Goal: Transaction & Acquisition: Book appointment/travel/reservation

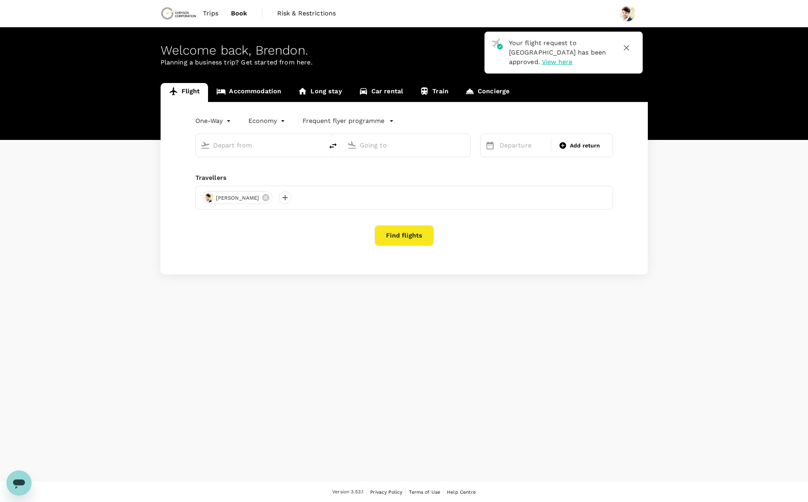
type input "roundtrip"
type input "Adelaide (ADL)"
type input "Nanjing Lukou Intl (NKG)"
type input "Adelaide (ADL)"
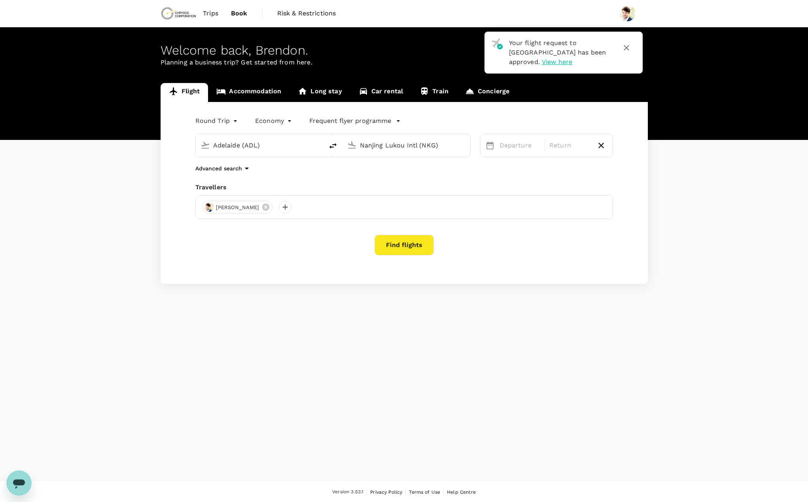
click at [411, 149] on input "Nanjing Lukou Intl (NKG)" at bounding box center [407, 145] width 94 height 12
click at [391, 174] on p "[GEOGRAPHIC_DATA]" at bounding box center [418, 176] width 139 height 8
type input "[GEOGRAPHIC_DATA] ([GEOGRAPHIC_DATA])"
click at [556, 258] on div "30" at bounding box center [556, 258] width 15 height 15
click at [77, 229] on div "Flight Accommodation Long stay Car rental Train Concierge Round Trip roundtrip …" at bounding box center [404, 183] width 808 height 201
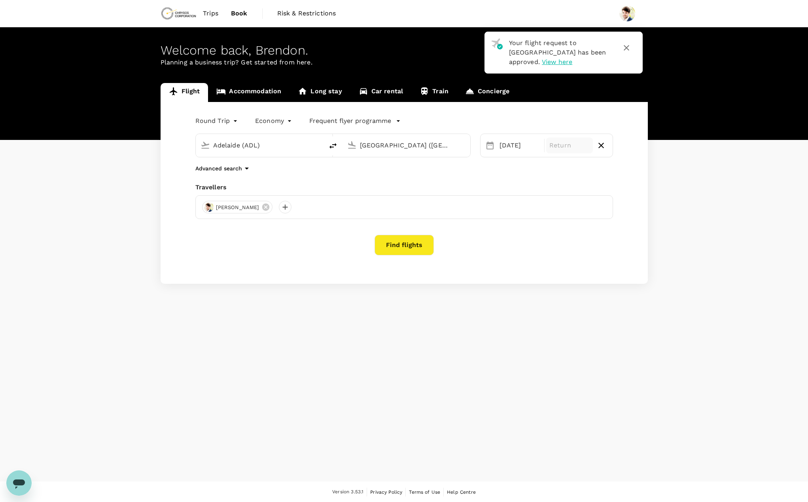
click at [566, 151] on div "Return" at bounding box center [569, 146] width 47 height 16
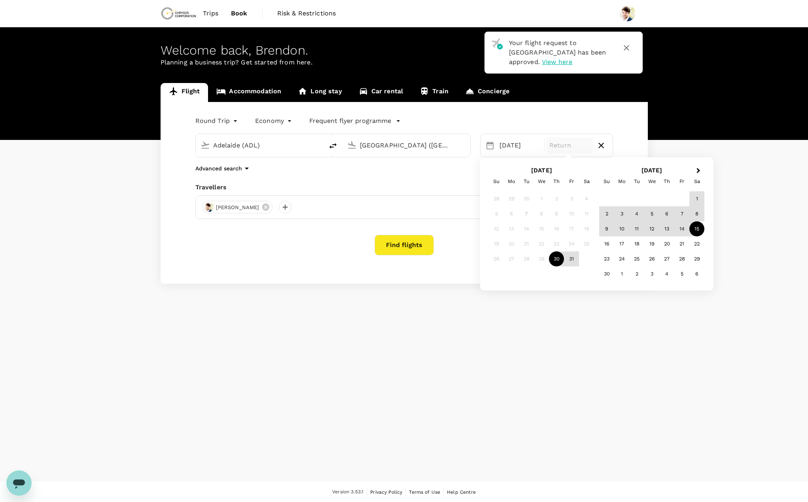
click at [697, 230] on div "15" at bounding box center [696, 228] width 15 height 15
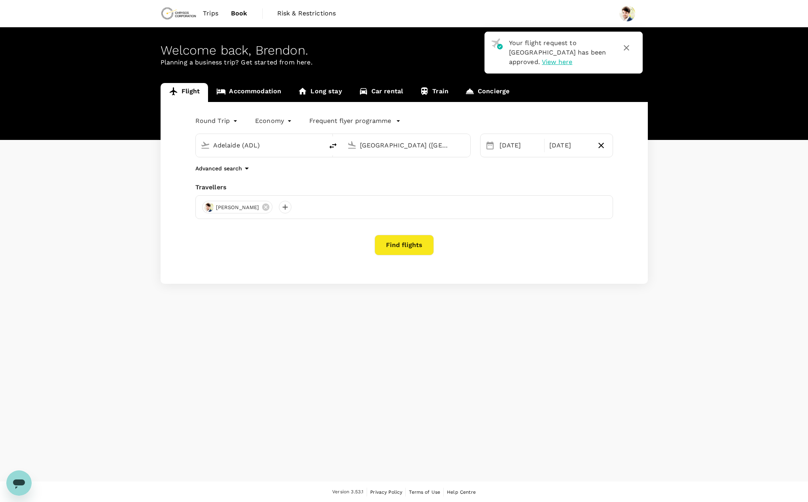
click at [407, 244] on button "Find flights" at bounding box center [403, 245] width 59 height 21
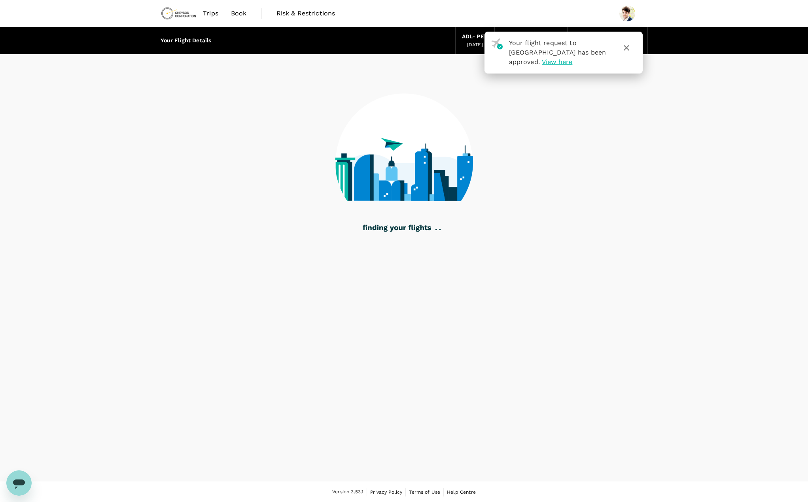
click at [628, 47] on icon "button" at bounding box center [625, 47] width 9 height 9
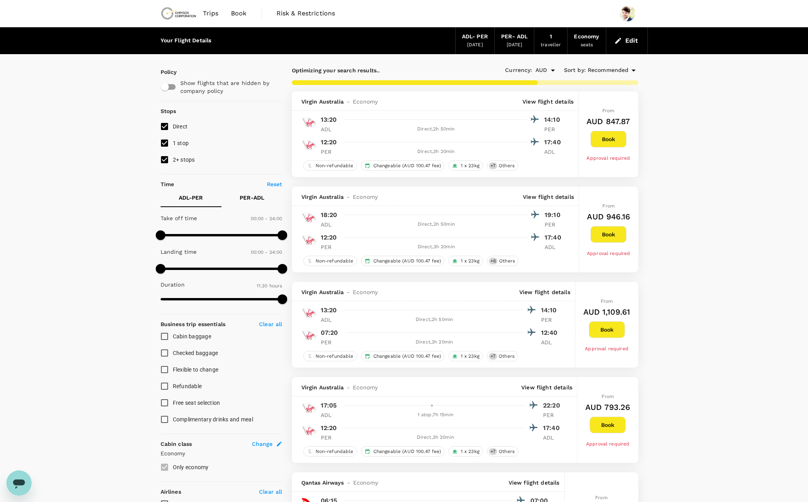
click at [634, 71] on icon at bounding box center [633, 70] width 9 height 9
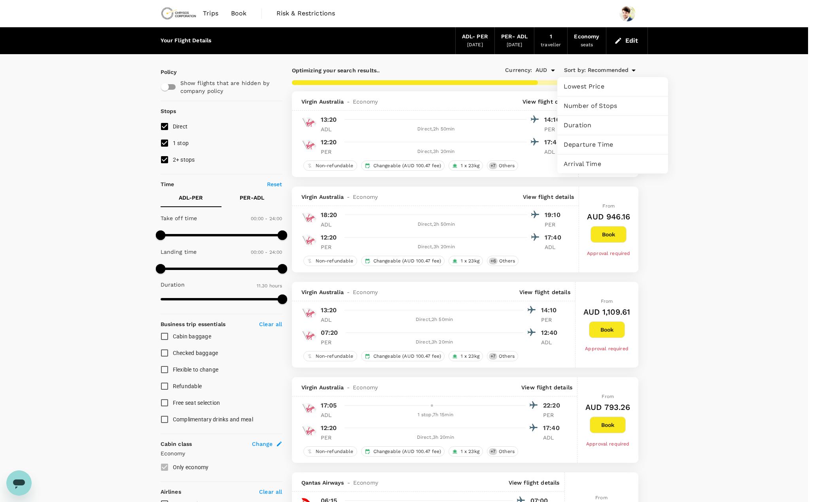
click at [611, 87] on span "Lowest Price" at bounding box center [612, 86] width 98 height 9
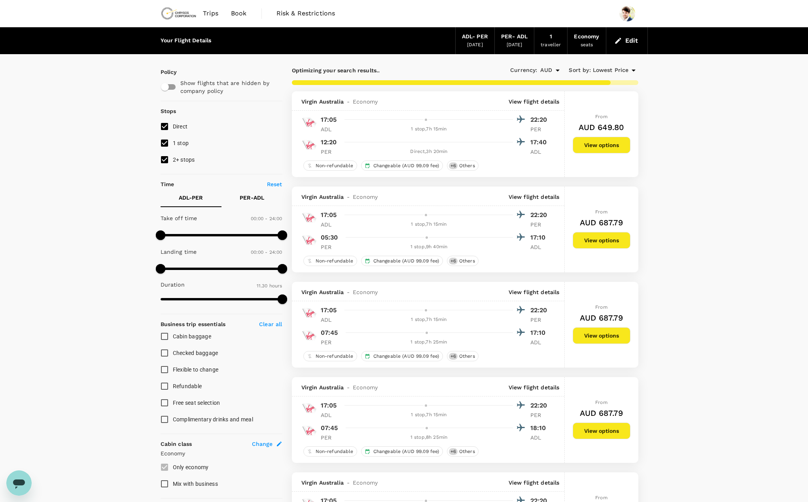
type input "885"
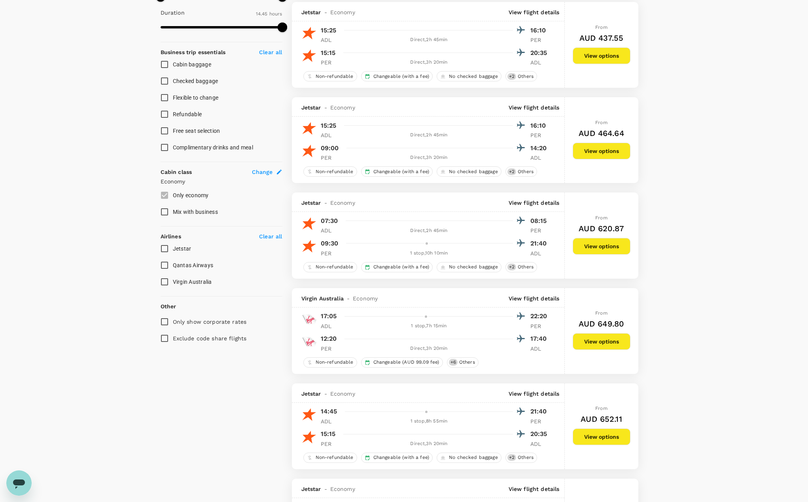
scroll to position [316, 0]
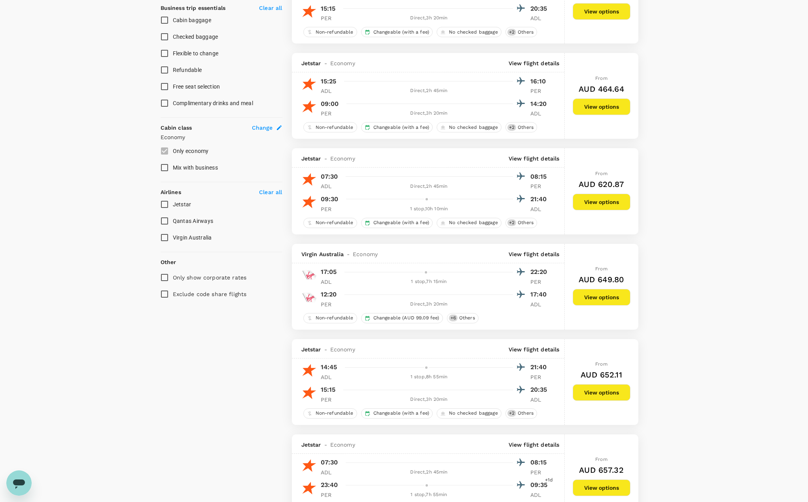
click at [595, 295] on button "View options" at bounding box center [601, 297] width 58 height 17
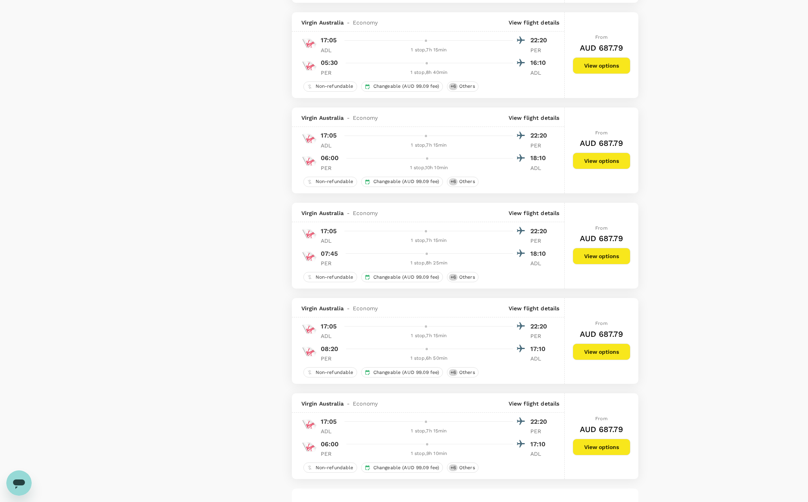
scroll to position [1861, 0]
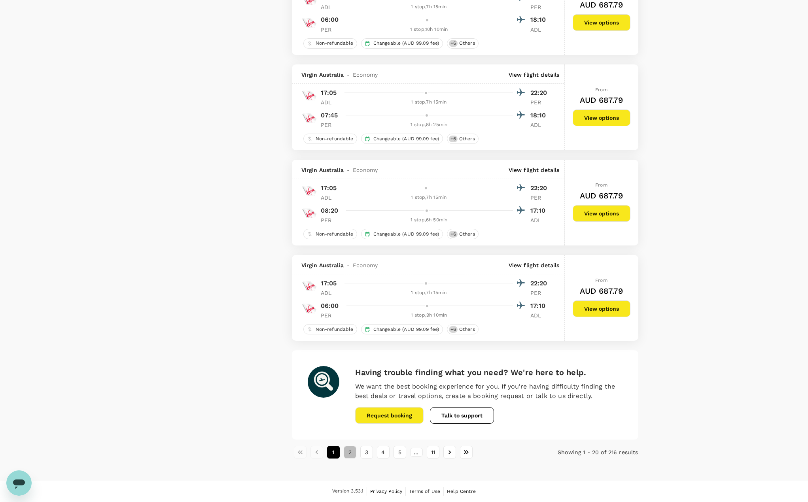
click at [354, 454] on button "2" at bounding box center [350, 452] width 13 height 13
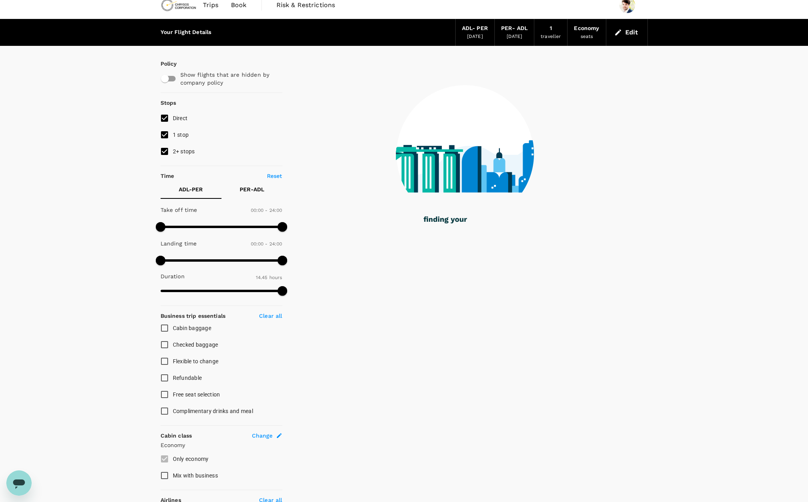
scroll to position [0, 0]
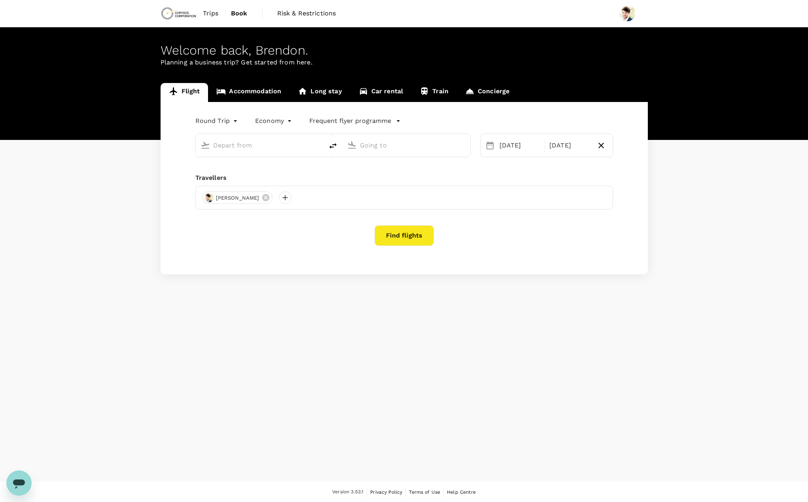
type input "Adelaide (ADL)"
type input "[GEOGRAPHIC_DATA] ([GEOGRAPHIC_DATA])"
type input "Adelaide (ADL)"
type input "[GEOGRAPHIC_DATA] ([GEOGRAPHIC_DATA])"
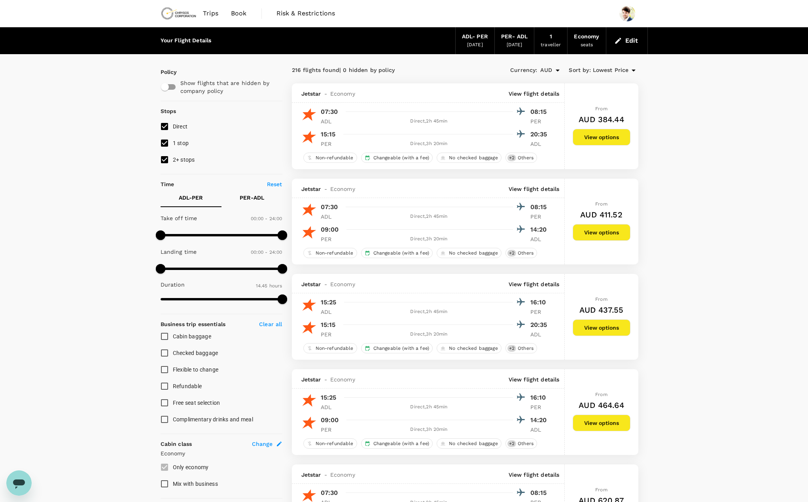
click at [603, 144] on div "From AUD 384.44 View options" at bounding box center [601, 126] width 58 height 86
click at [603, 140] on button "View options" at bounding box center [601, 137] width 58 height 17
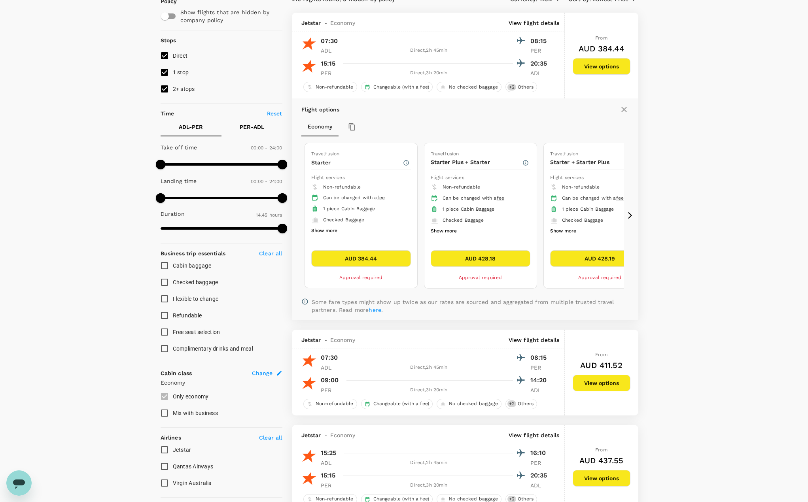
scroll to position [83, 0]
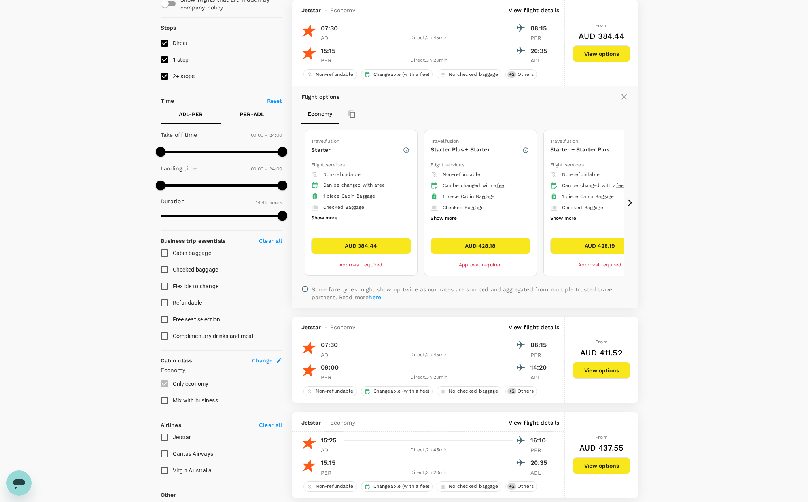
click at [633, 206] on icon at bounding box center [630, 203] width 8 height 8
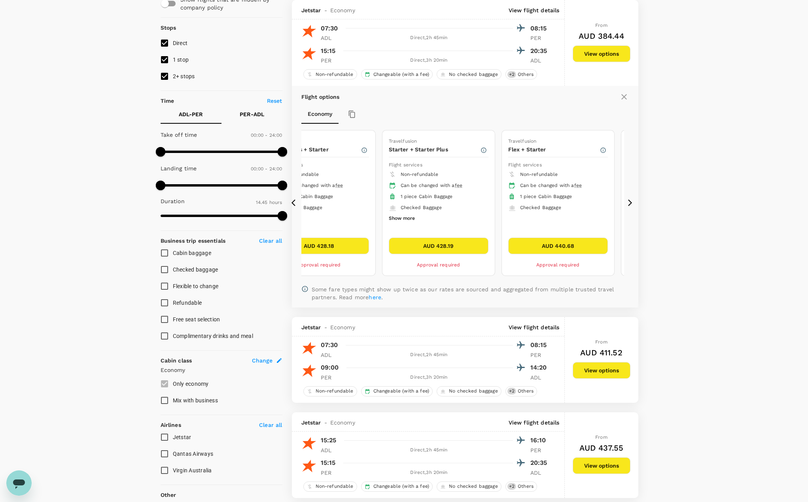
click at [633, 206] on icon at bounding box center [630, 203] width 8 height 8
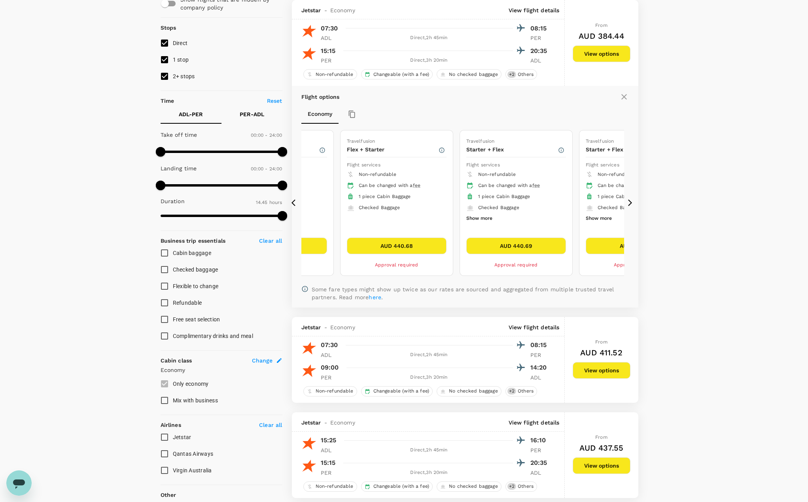
click at [633, 206] on icon at bounding box center [630, 203] width 8 height 8
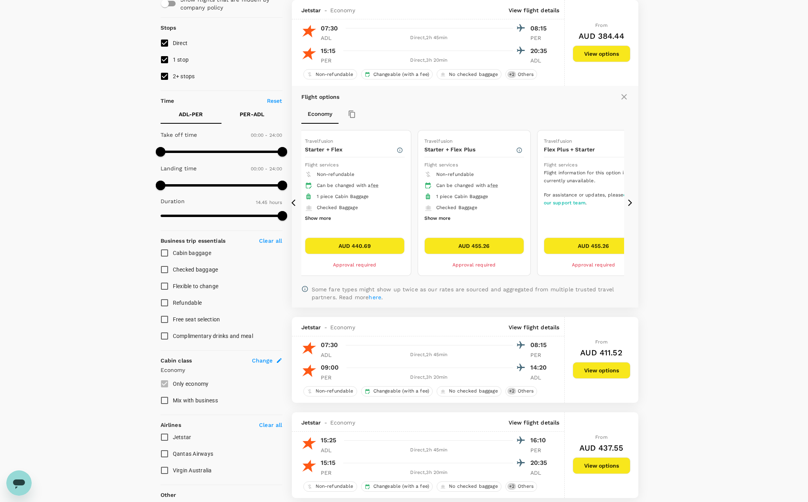
click at [633, 206] on icon at bounding box center [630, 203] width 8 height 8
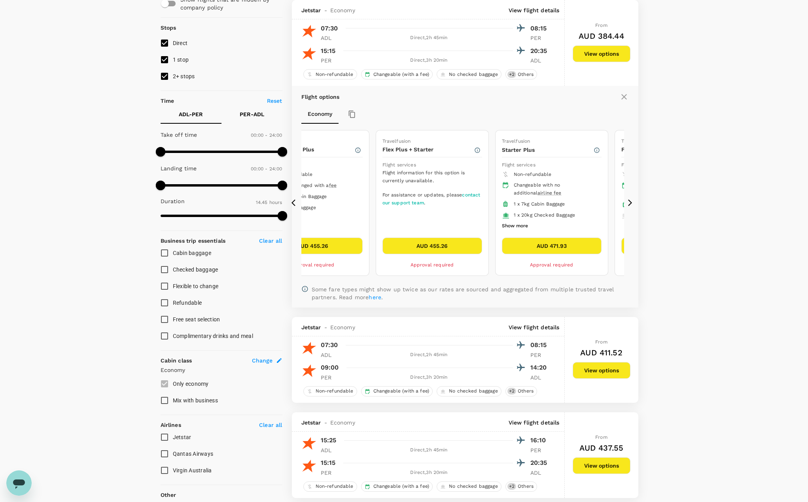
click at [633, 206] on icon at bounding box center [630, 203] width 8 height 8
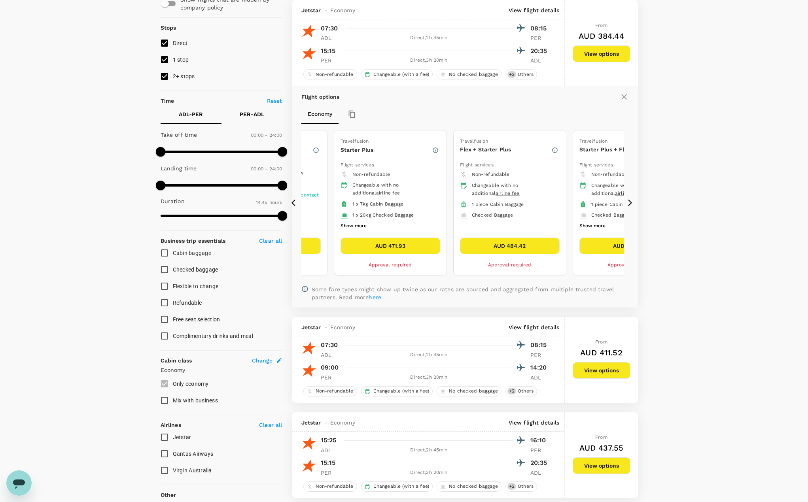
click at [633, 206] on icon at bounding box center [630, 203] width 8 height 8
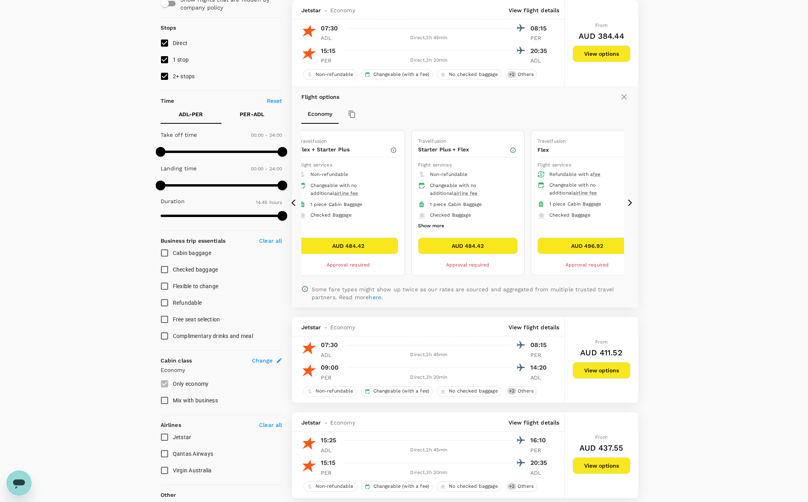
click at [633, 206] on icon at bounding box center [630, 203] width 8 height 8
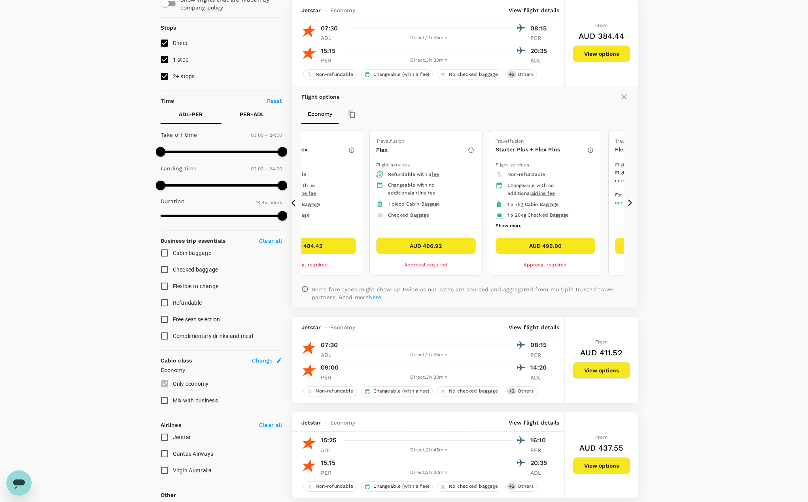
click at [633, 206] on icon at bounding box center [630, 203] width 8 height 8
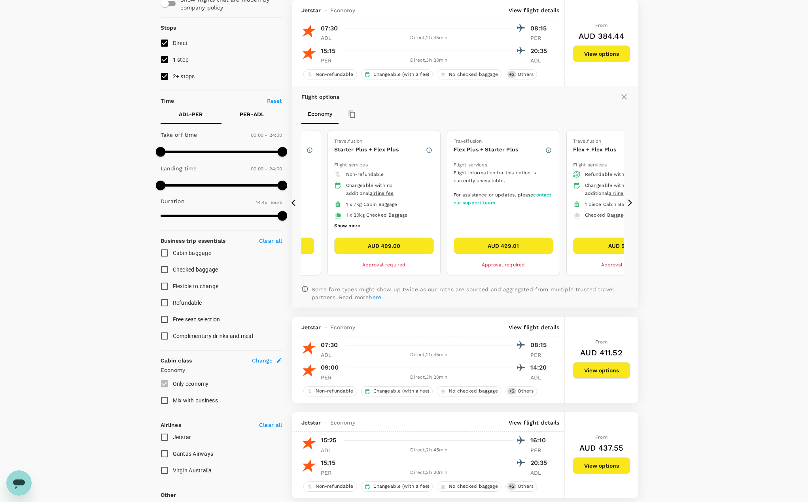
click at [633, 206] on icon at bounding box center [630, 203] width 8 height 8
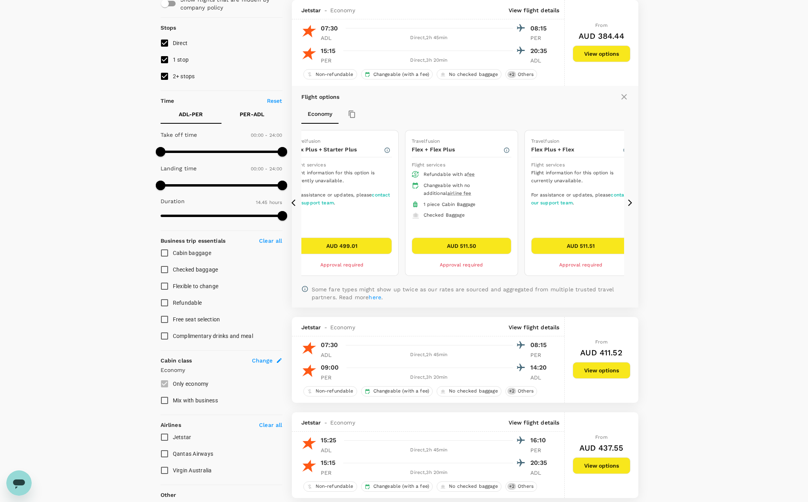
click at [633, 206] on icon at bounding box center [630, 203] width 8 height 8
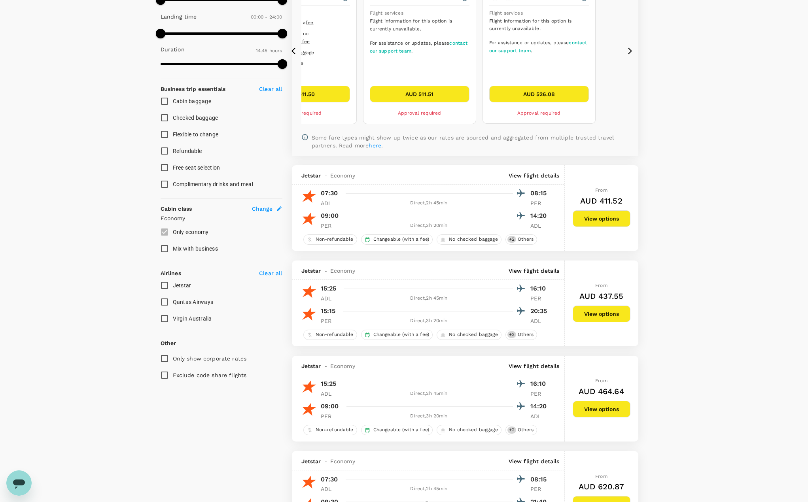
scroll to position [237, 0]
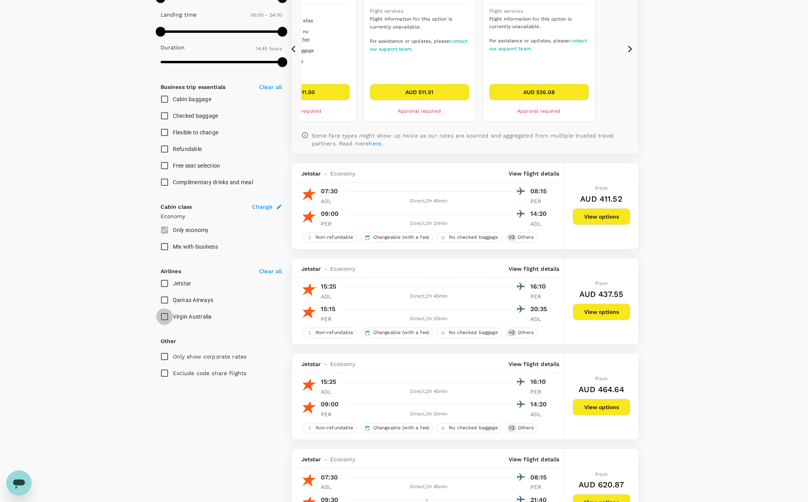
click at [168, 319] on input "Virgin Australia" at bounding box center [164, 316] width 17 height 17
checkbox input "true"
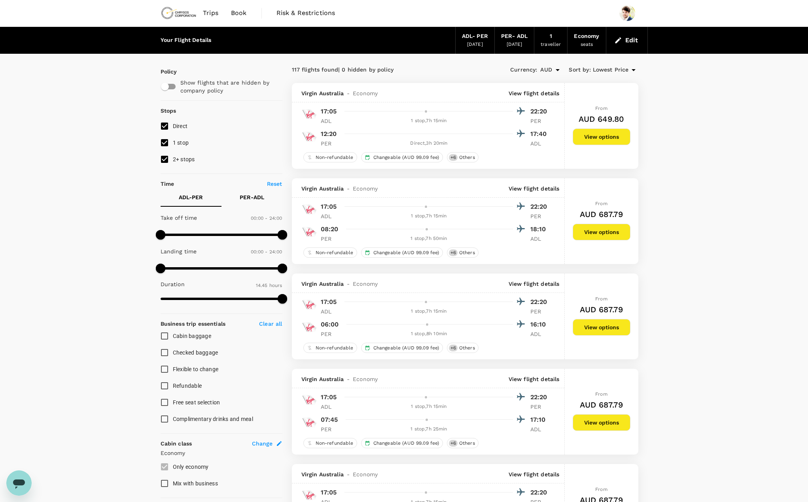
scroll to position [0, 0]
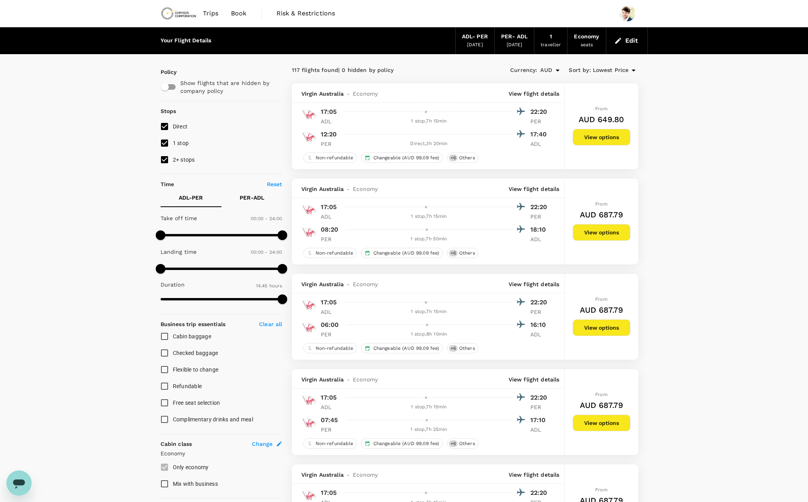
click at [162, 144] on input "1 stop" at bounding box center [164, 143] width 17 height 17
checkbox input "false"
click at [165, 157] on input "2+ stops" at bounding box center [164, 159] width 17 height 17
checkbox input "false"
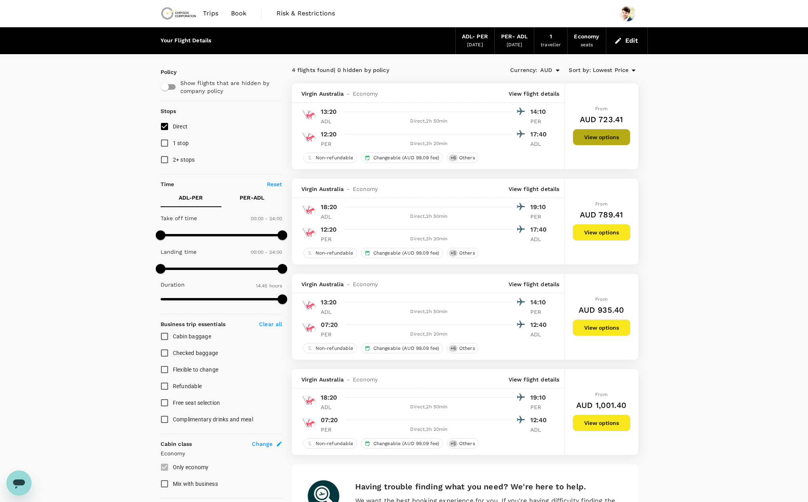
click at [603, 144] on button "View options" at bounding box center [601, 137] width 58 height 17
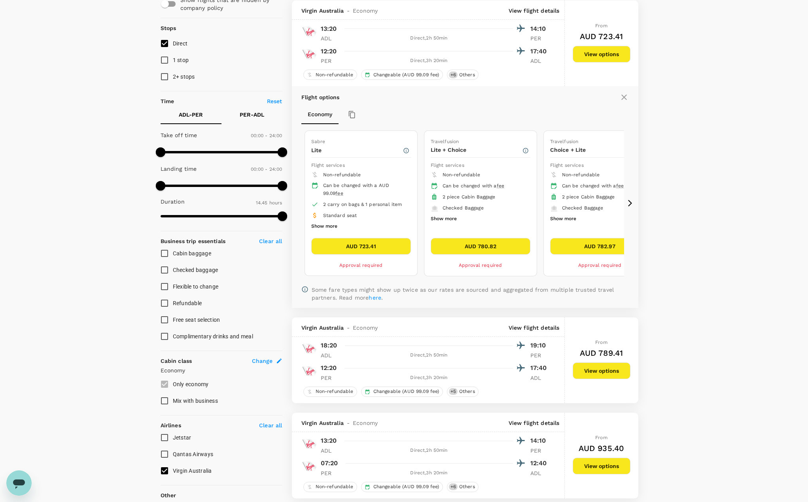
scroll to position [83, 0]
click at [333, 227] on button "Show more" at bounding box center [324, 226] width 26 height 10
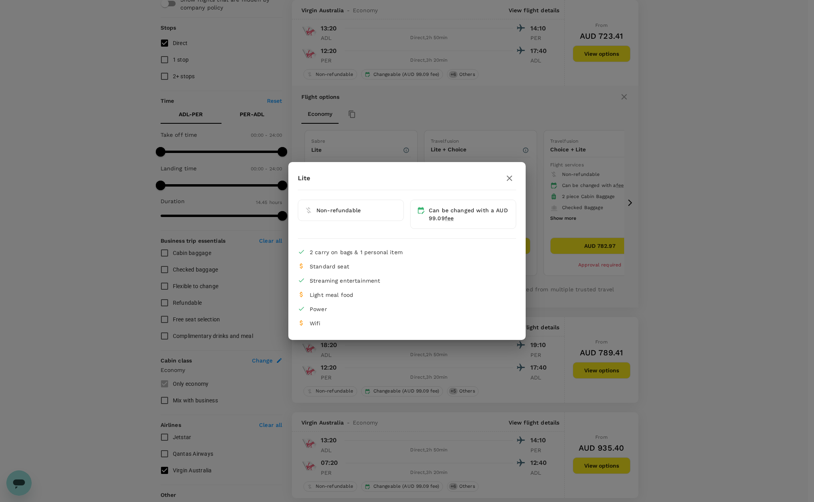
click at [510, 176] on icon "button" at bounding box center [508, 178] width 9 height 9
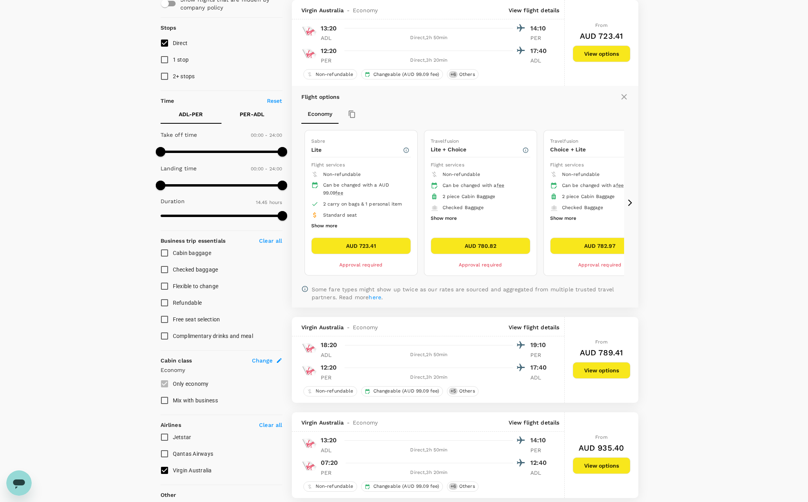
scroll to position [0, 0]
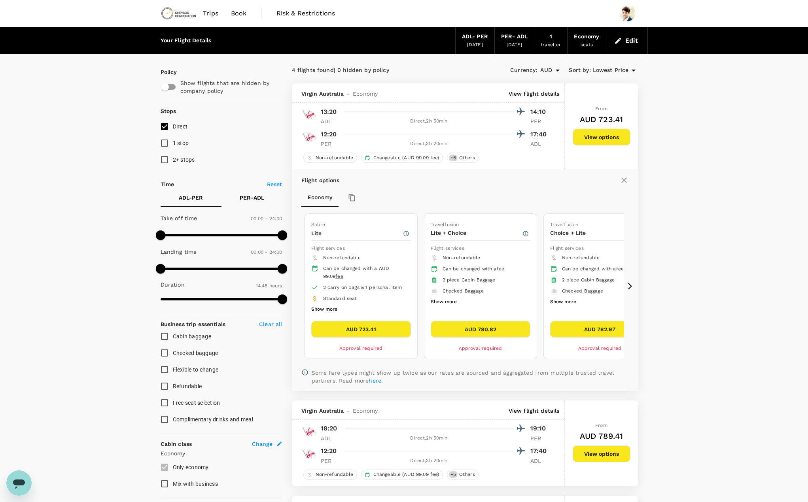
drag, startPoint x: 90, startPoint y: 3, endPoint x: 80, endPoint y: 129, distance: 126.5
click at [80, 129] on div "Your Flight Details ADL - PER 30 Oct 2025 PER - ADL 15 Nov 2025 1 traveller Eco…" at bounding box center [404, 421] width 808 height 789
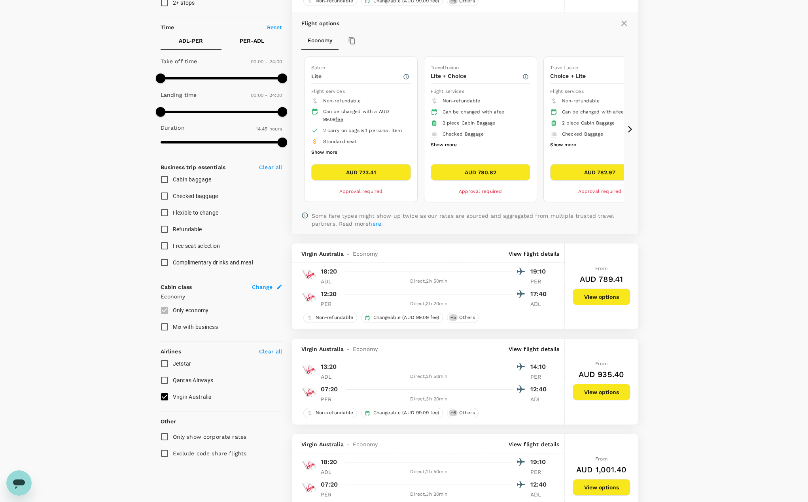
scroll to position [158, 0]
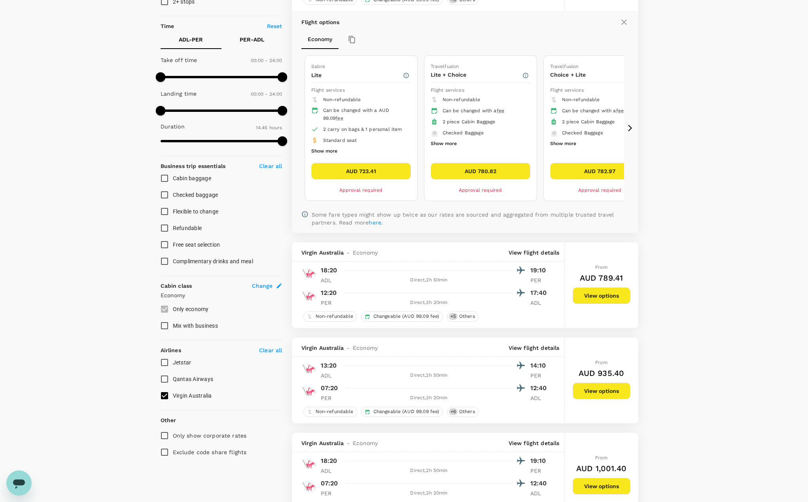
click at [168, 366] on input "Jetstar" at bounding box center [164, 362] width 17 height 17
checkbox input "true"
click at [166, 383] on input "Qantas Airways" at bounding box center [164, 379] width 17 height 17
checkbox input "true"
click at [110, 364] on div "Your Flight Details ADL - PER 30 Oct 2025 PER - ADL 15 Nov 2025 1 traveller Eco…" at bounding box center [404, 263] width 808 height 789
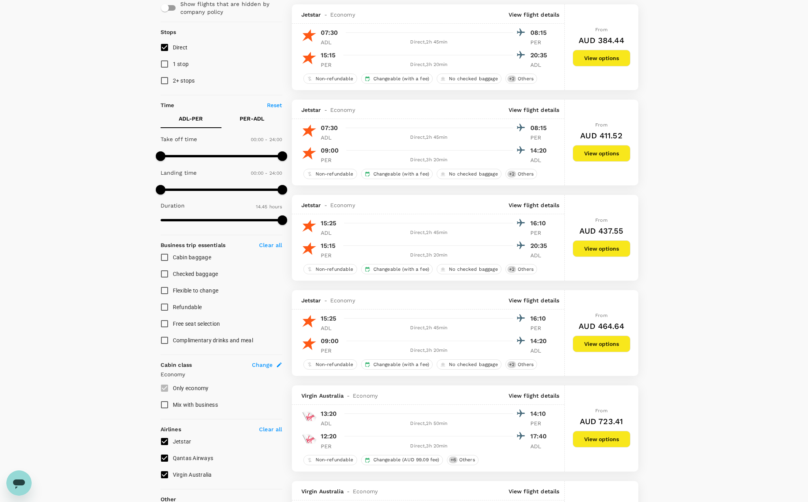
scroll to position [0, 0]
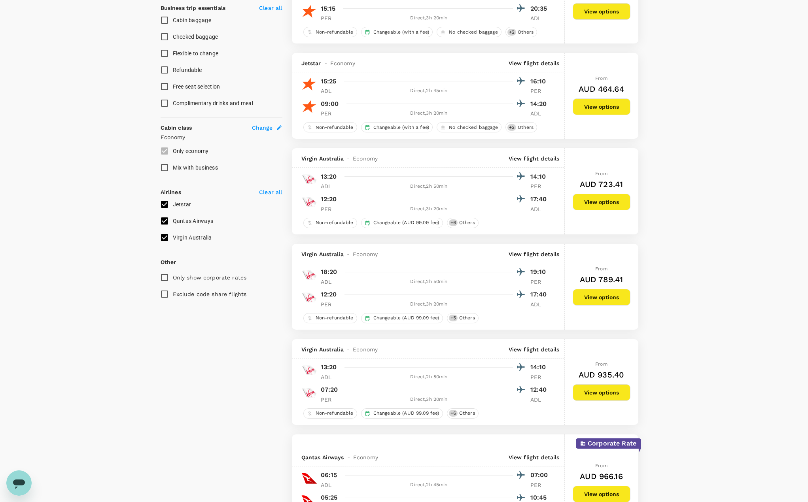
scroll to position [356, 0]
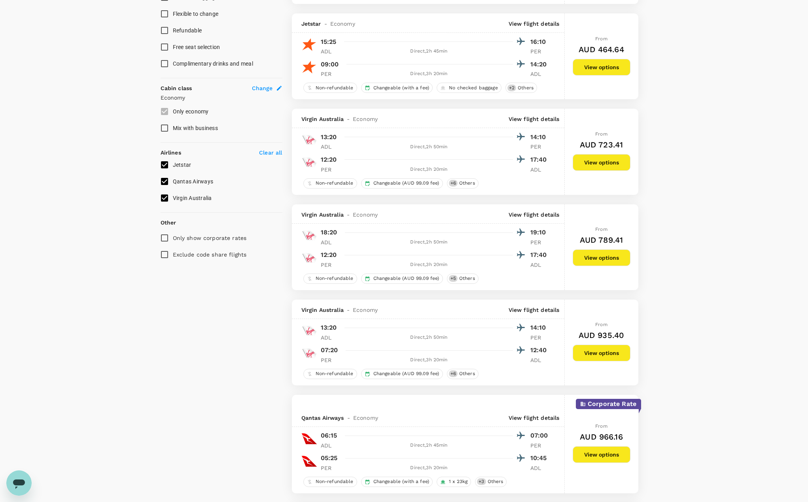
click at [599, 261] on button "View options" at bounding box center [601, 257] width 58 height 17
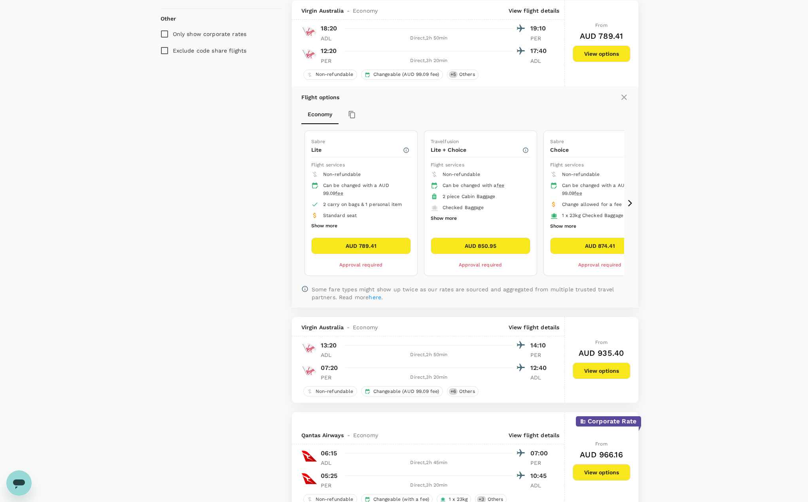
scroll to position [560, 0]
click at [87, 245] on div "Your Flight Details ADL - PER 30 Oct 2025 PER - ADL 15 Nov 2025 1 traveller Eco…" at bounding box center [404, 484] width 808 height 2034
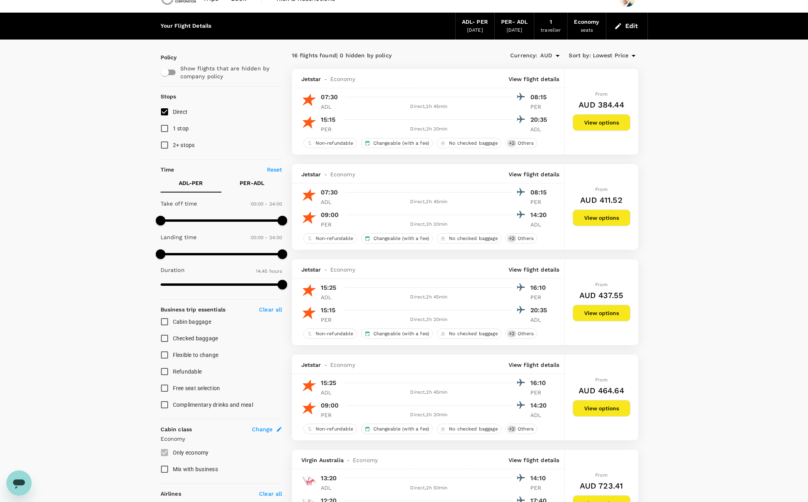
scroll to position [0, 0]
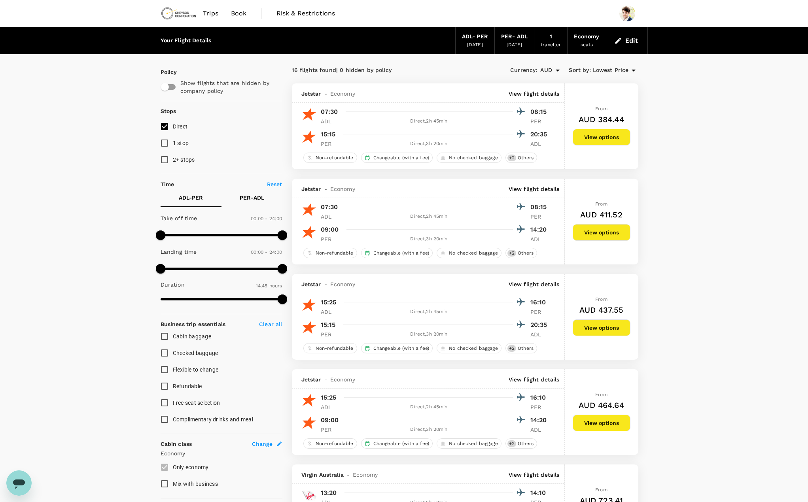
click at [607, 145] on button "View options" at bounding box center [601, 137] width 58 height 17
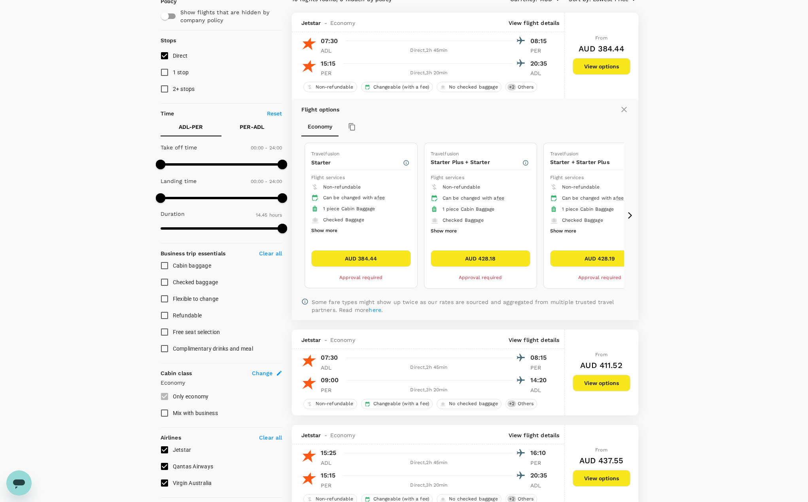
scroll to position [83, 0]
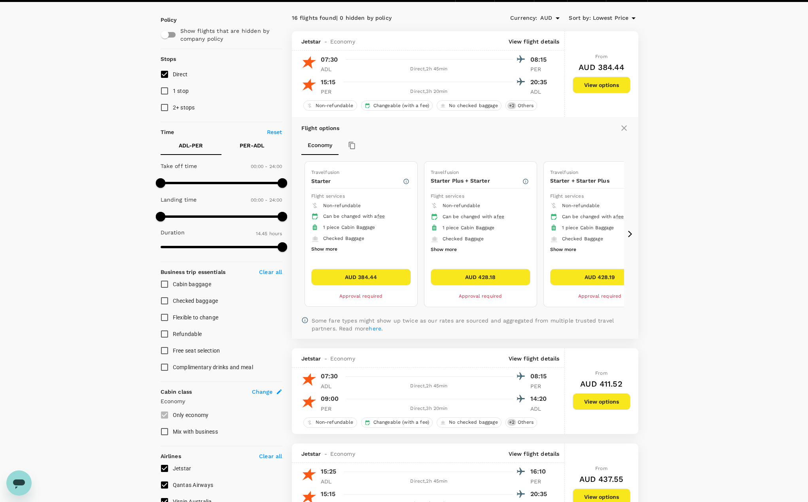
scroll to position [4, 0]
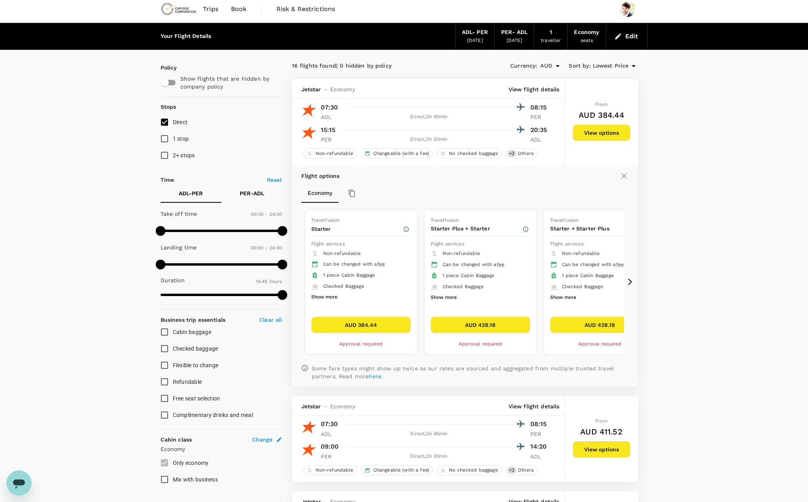
click at [625, 176] on icon at bounding box center [623, 175] width 9 height 9
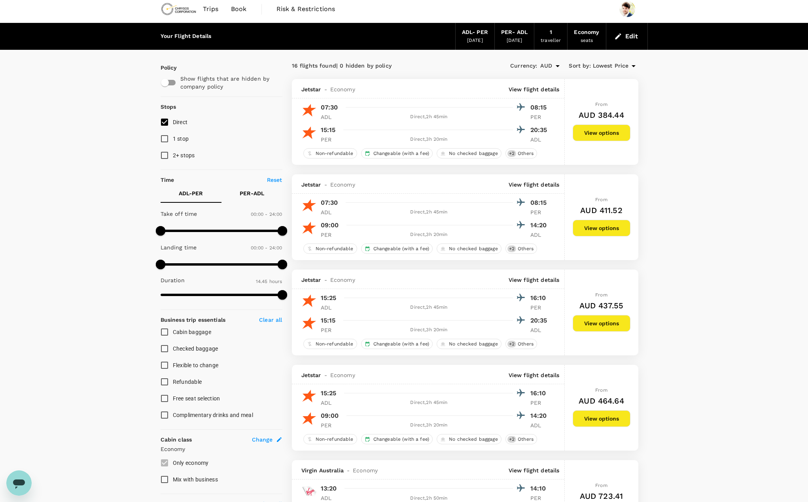
click at [612, 131] on button "View options" at bounding box center [601, 133] width 58 height 17
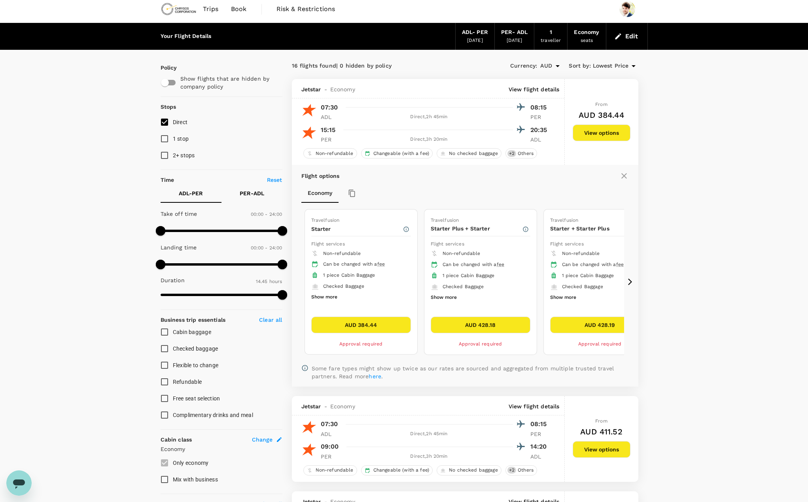
scroll to position [83, 0]
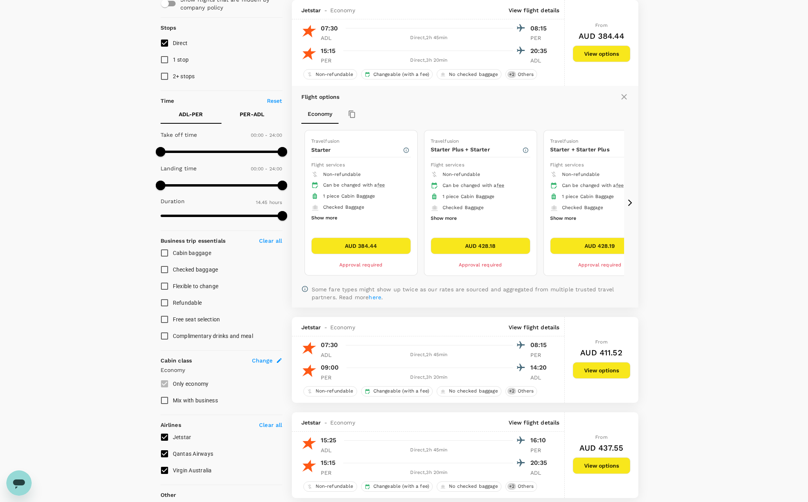
click at [631, 202] on icon at bounding box center [630, 203] width 4 height 7
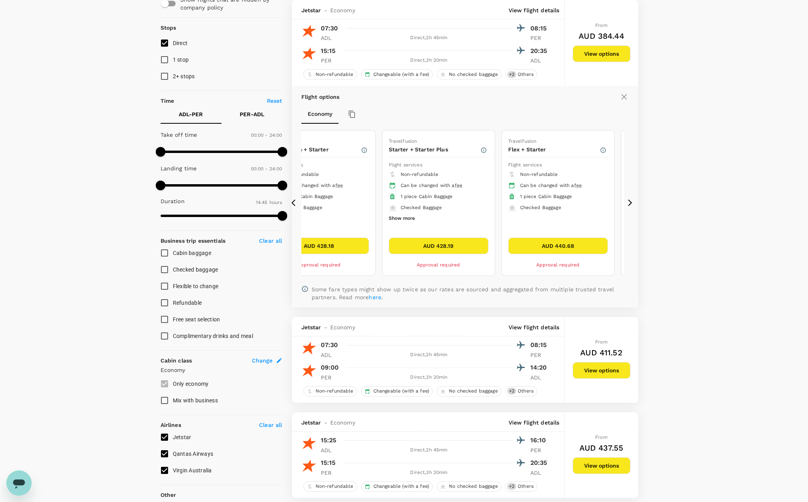
click at [631, 202] on icon at bounding box center [630, 203] width 4 height 7
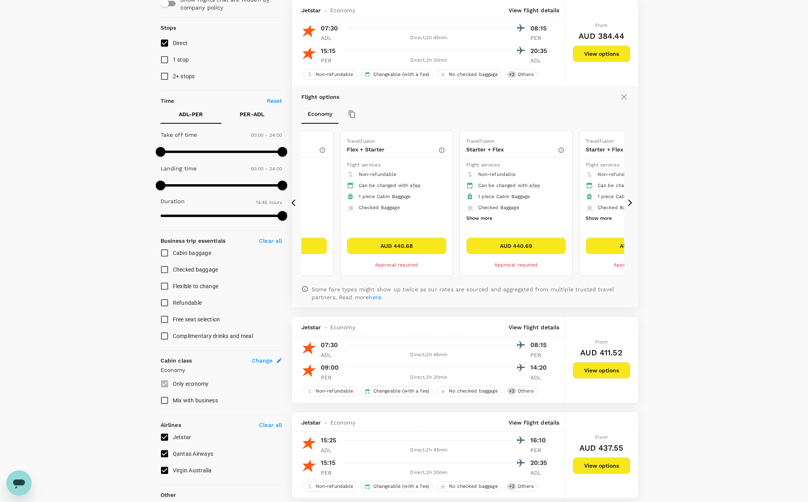
click at [631, 202] on icon at bounding box center [630, 203] width 4 height 7
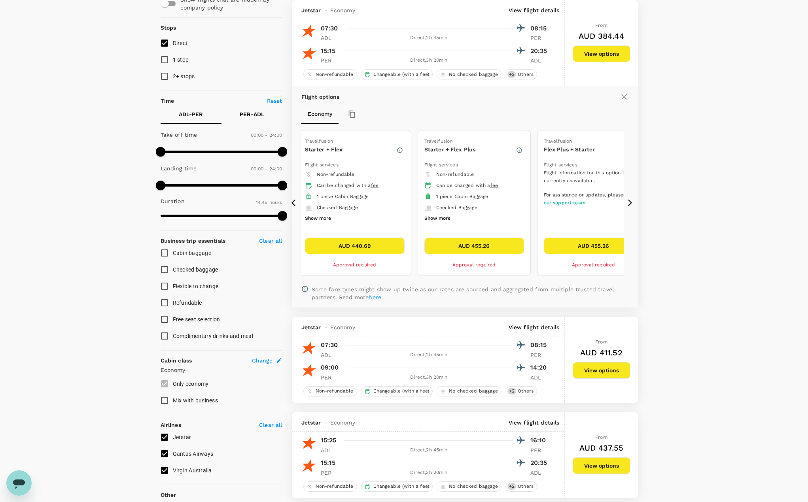
click at [631, 202] on icon at bounding box center [630, 203] width 4 height 7
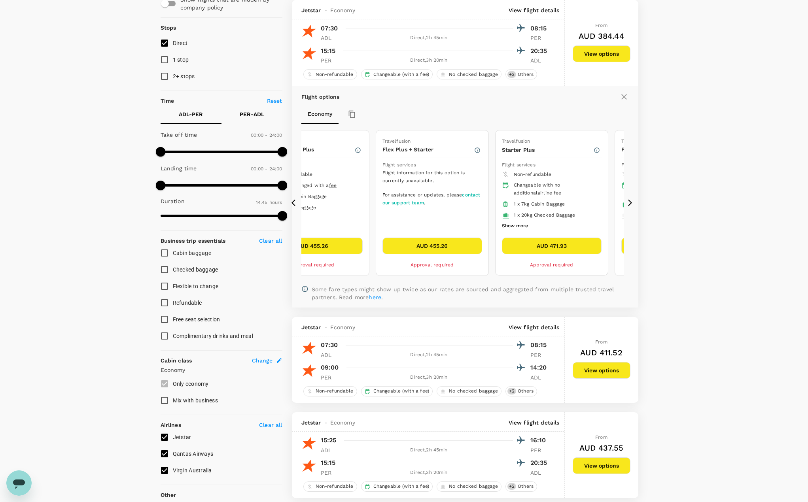
click at [631, 202] on icon at bounding box center [630, 203] width 4 height 7
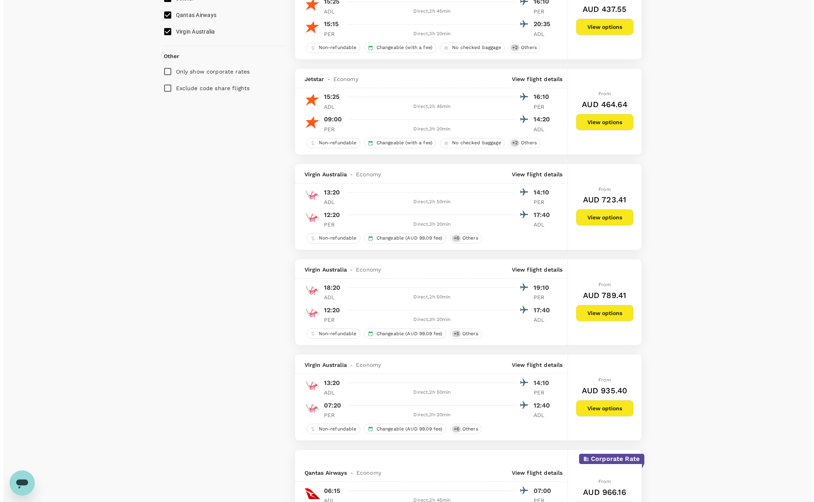
scroll to position [518, 0]
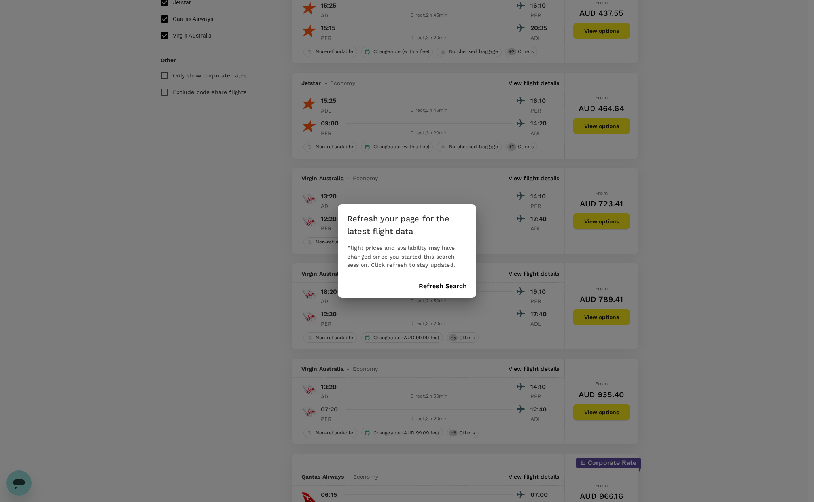
click at [447, 287] on button "Refresh Search" at bounding box center [443, 286] width 48 height 7
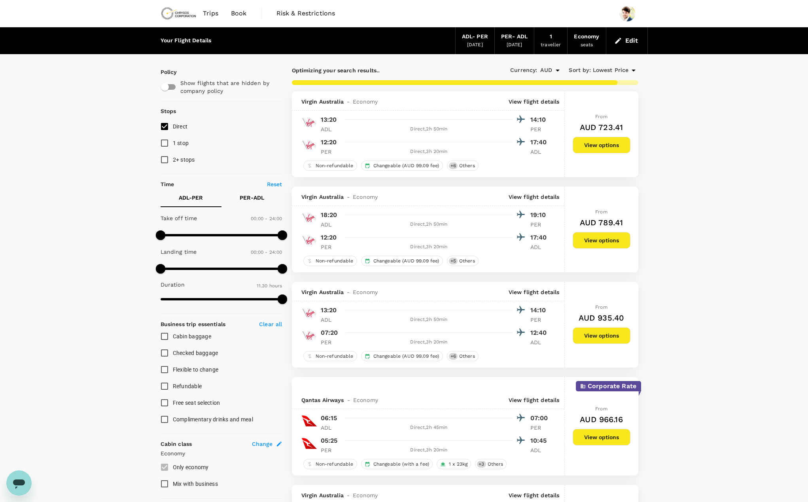
type input "885"
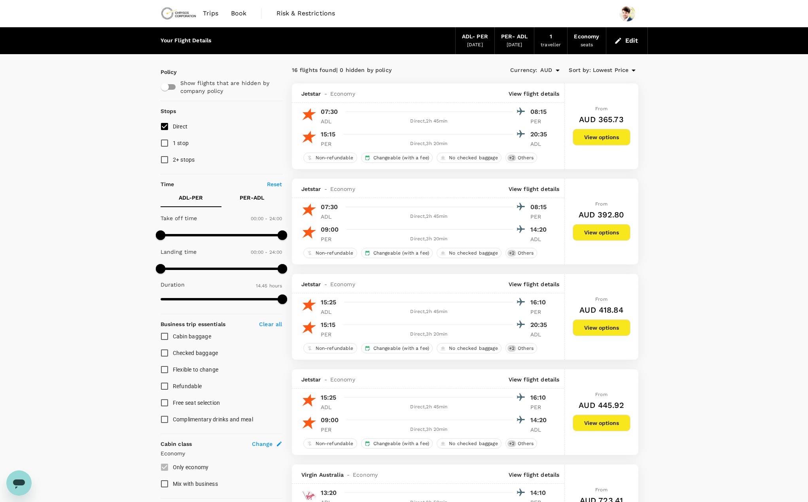
click at [555, 188] on p "View flight details" at bounding box center [533, 189] width 51 height 8
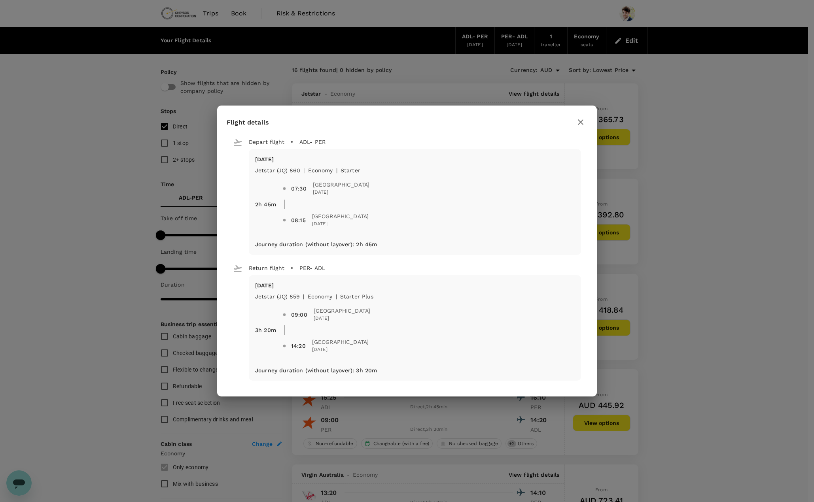
click at [578, 124] on icon "button" at bounding box center [580, 121] width 9 height 9
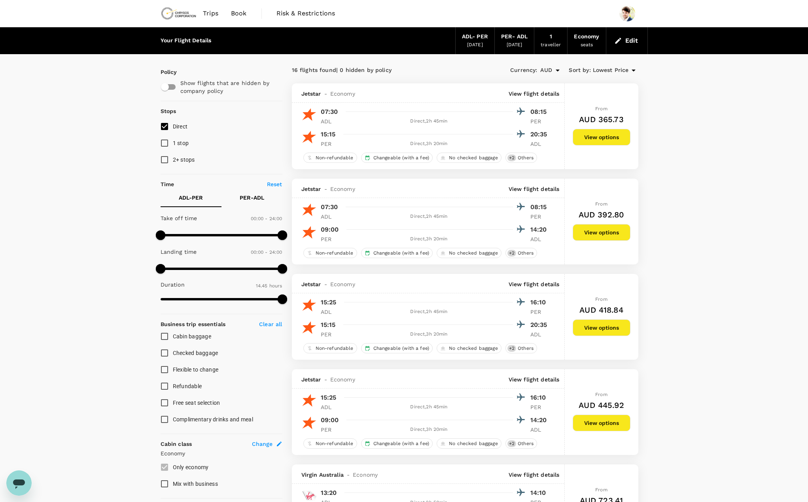
click at [597, 234] on button "View options" at bounding box center [601, 232] width 58 height 17
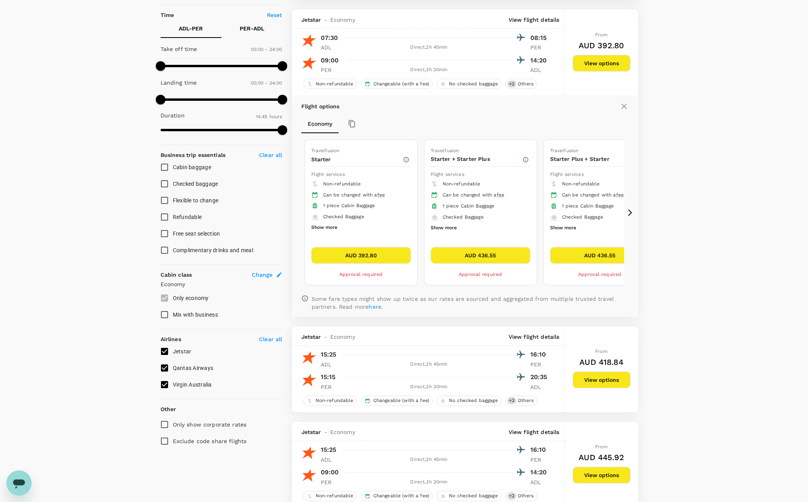
scroll to position [179, 0]
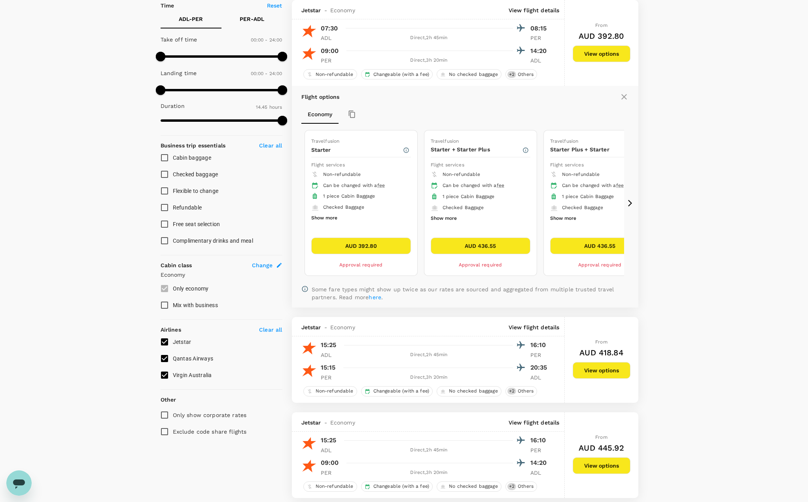
click at [632, 201] on icon at bounding box center [630, 203] width 8 height 8
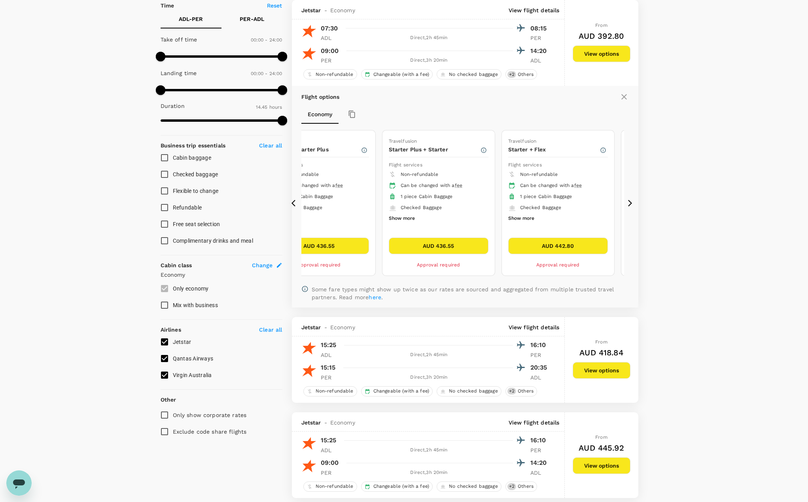
click at [632, 201] on icon at bounding box center [630, 203] width 8 height 8
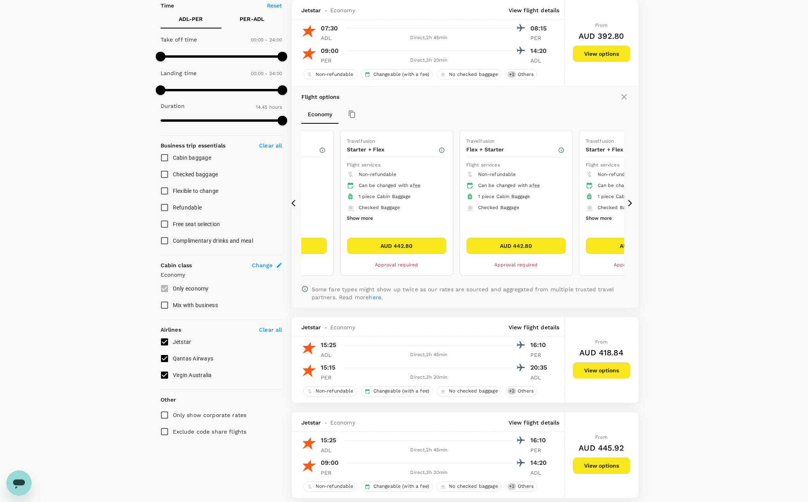
click at [632, 201] on icon at bounding box center [630, 203] width 8 height 8
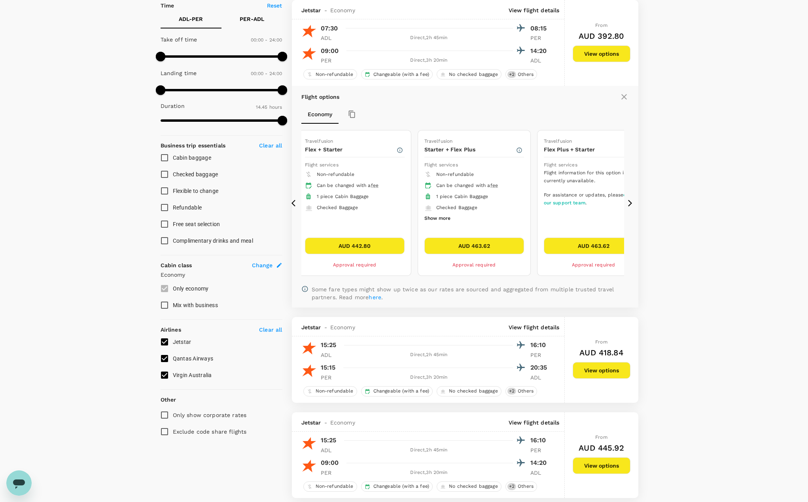
click at [632, 201] on icon at bounding box center [630, 203] width 8 height 8
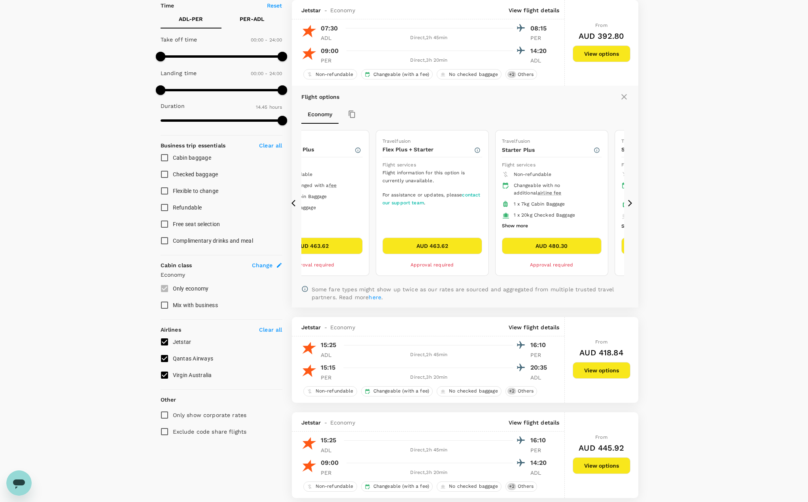
click at [632, 201] on icon at bounding box center [630, 203] width 8 height 8
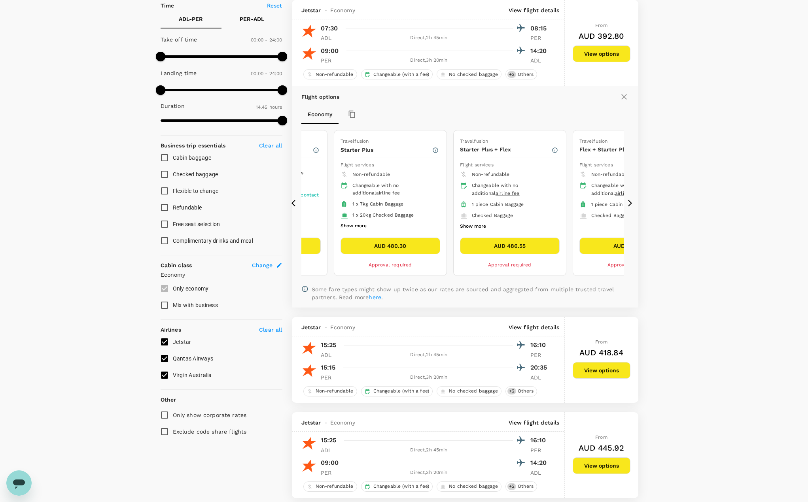
click at [632, 201] on icon at bounding box center [630, 203] width 8 height 8
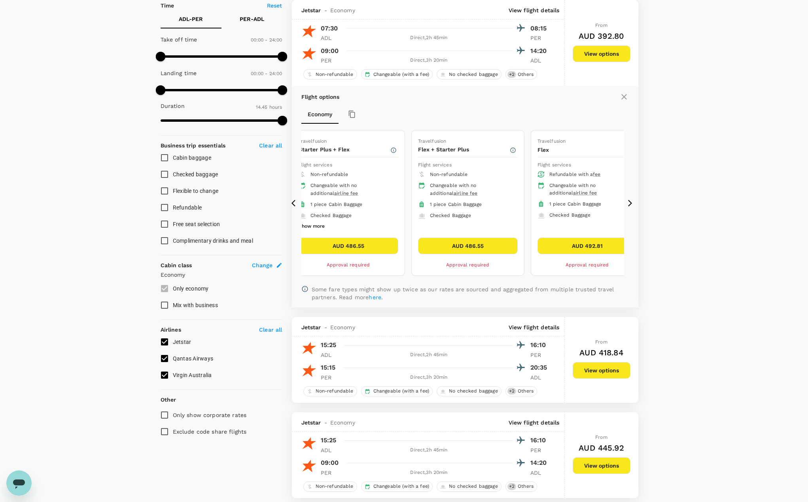
click at [632, 201] on icon at bounding box center [630, 203] width 8 height 8
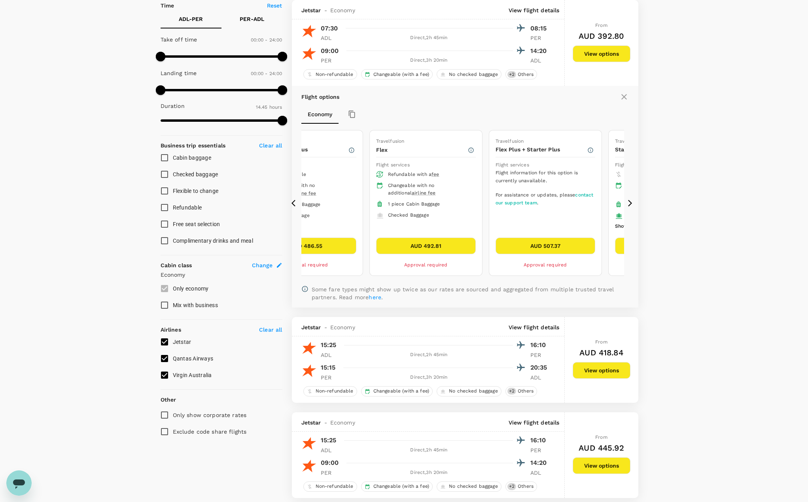
click at [632, 201] on icon at bounding box center [630, 203] width 8 height 8
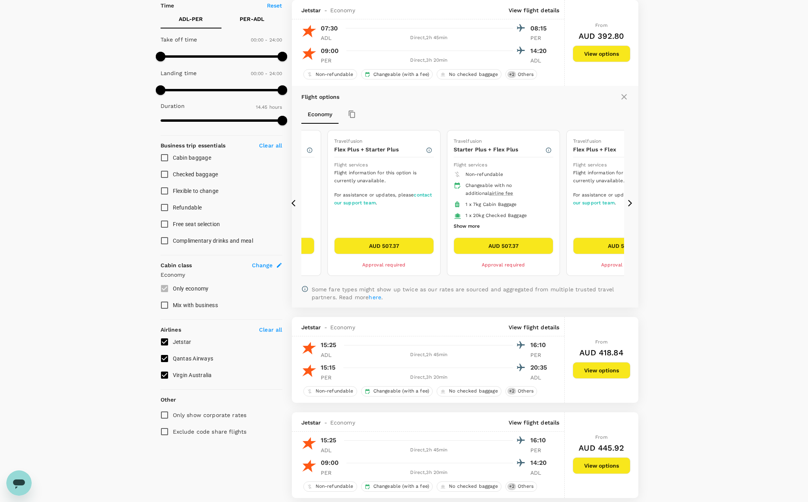
click at [632, 201] on icon at bounding box center [630, 203] width 8 height 8
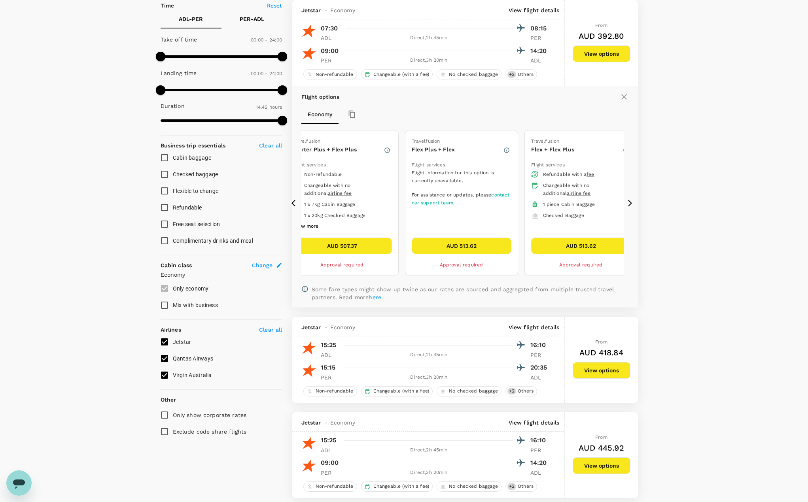
click at [632, 201] on icon at bounding box center [630, 203] width 8 height 8
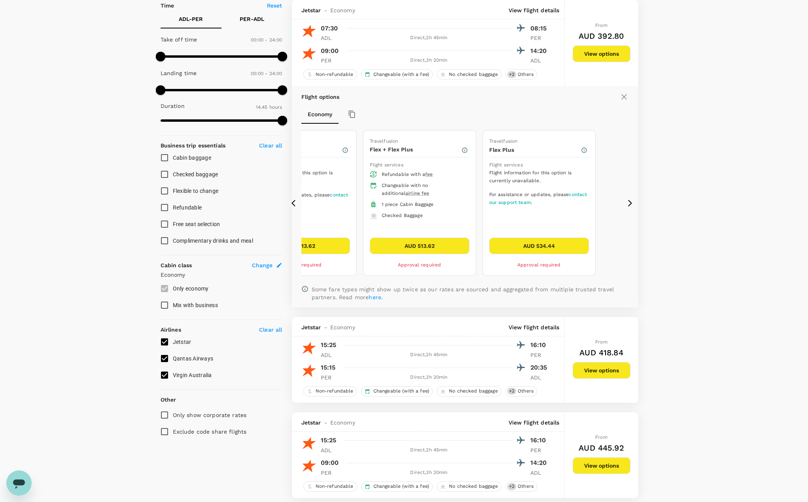
click at [632, 201] on icon at bounding box center [630, 203] width 8 height 8
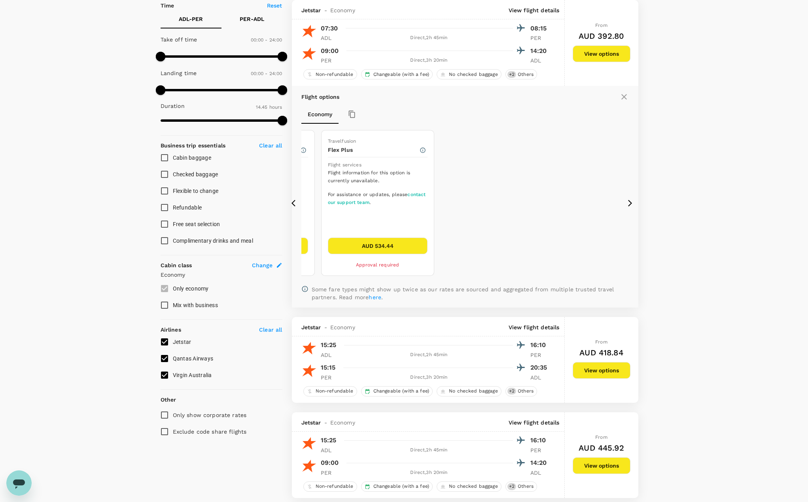
click at [632, 201] on icon at bounding box center [630, 203] width 8 height 8
click at [291, 203] on icon at bounding box center [295, 203] width 8 height 8
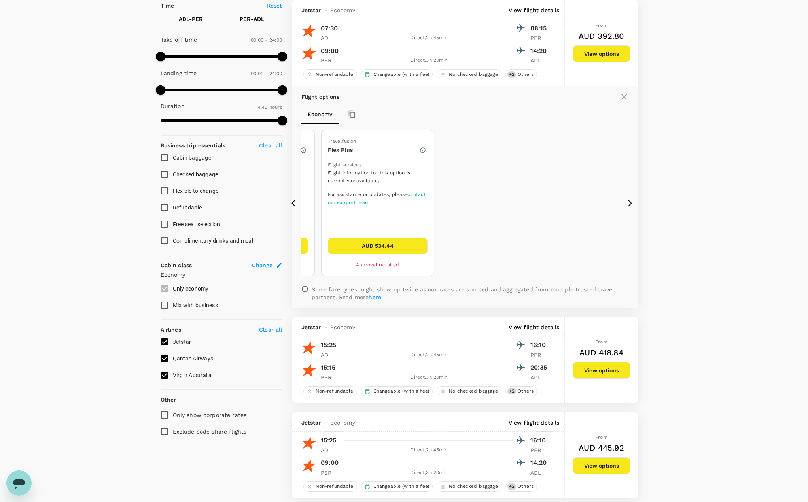
click at [291, 203] on icon at bounding box center [295, 203] width 8 height 8
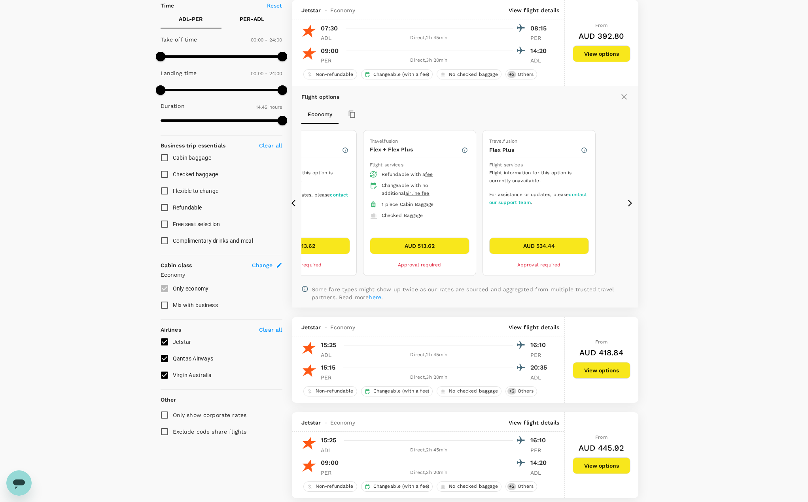
click at [293, 202] on icon at bounding box center [295, 203] width 8 height 8
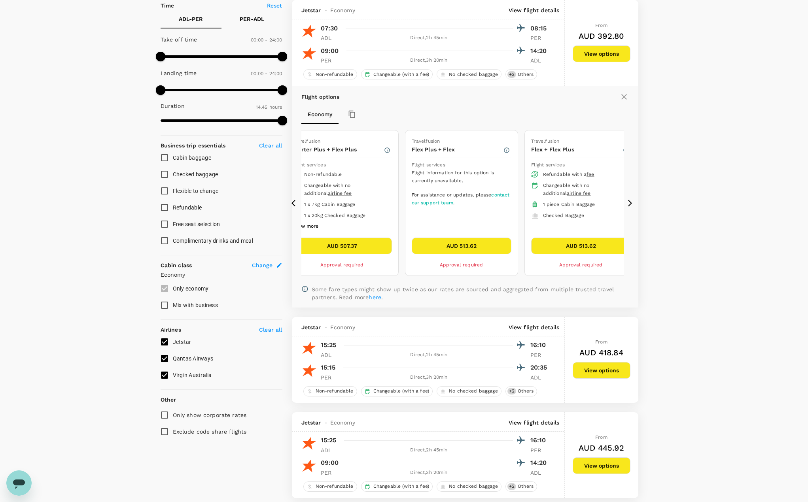
click at [628, 197] on div "Travelfusion Starter Flight services Non-refundable Can be changed with a fee 1…" at bounding box center [464, 203] width 327 height 152
click at [634, 195] on div "Flight options Economy Travelfusion Starter Flight services Non-refundable Can …" at bounding box center [465, 197] width 346 height 222
click at [628, 200] on icon at bounding box center [630, 203] width 8 height 8
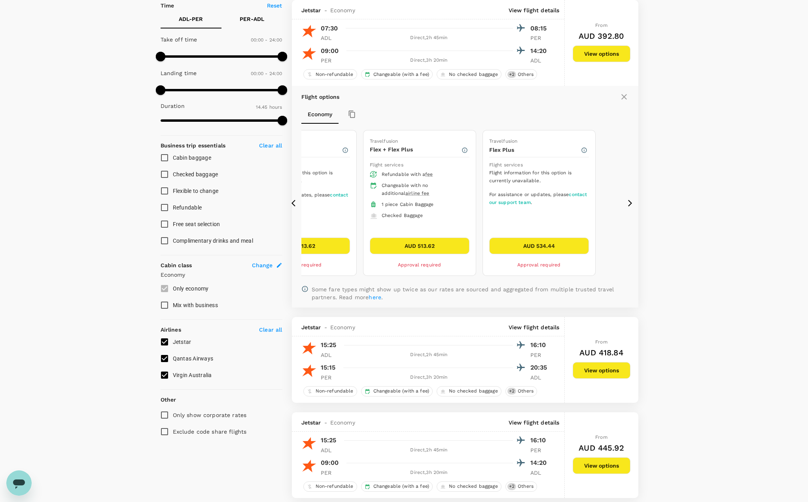
click at [570, 247] on button "AUD 534.44" at bounding box center [539, 246] width 100 height 17
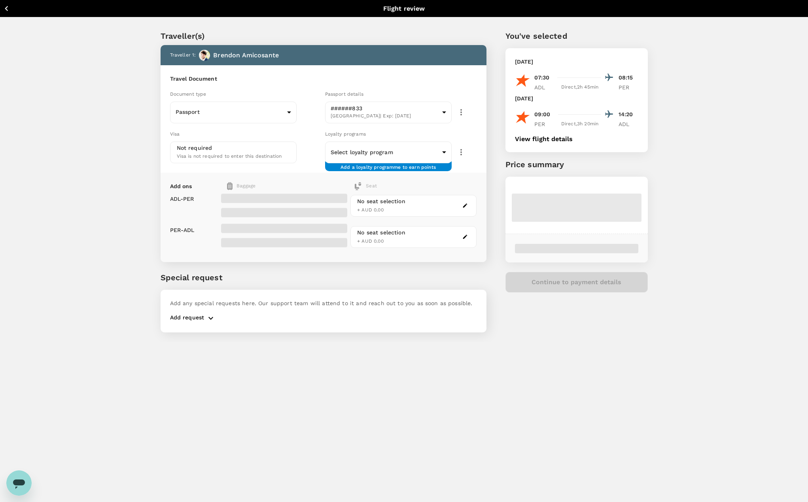
click at [368, 130] on div "Loyalty programs" at bounding box center [401, 134] width 152 height 9
click at [368, 153] on body "Back to flight results Flight review Traveller(s) Traveller 1 : Brendon Amicosa…" at bounding box center [404, 261] width 808 height 523
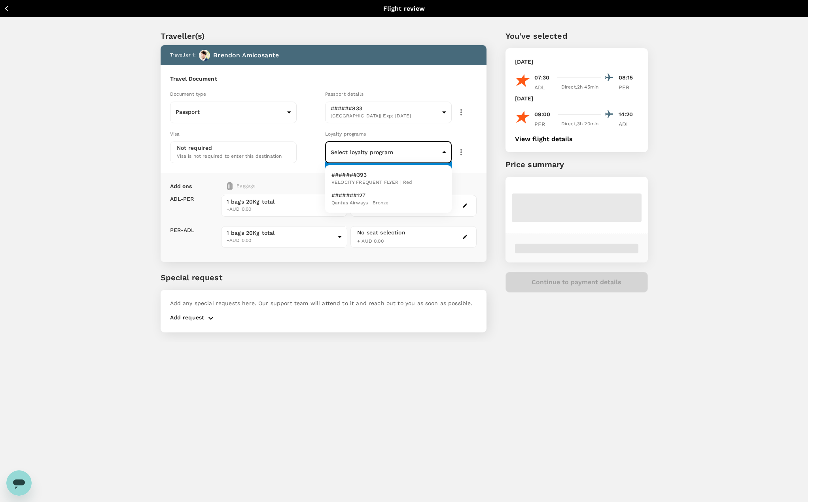
click at [374, 201] on span "Qantas Airways | Bronze" at bounding box center [359, 203] width 57 height 8
type input "ba7fe64b-dc9b-453a-b79f-0f583b2e566a"
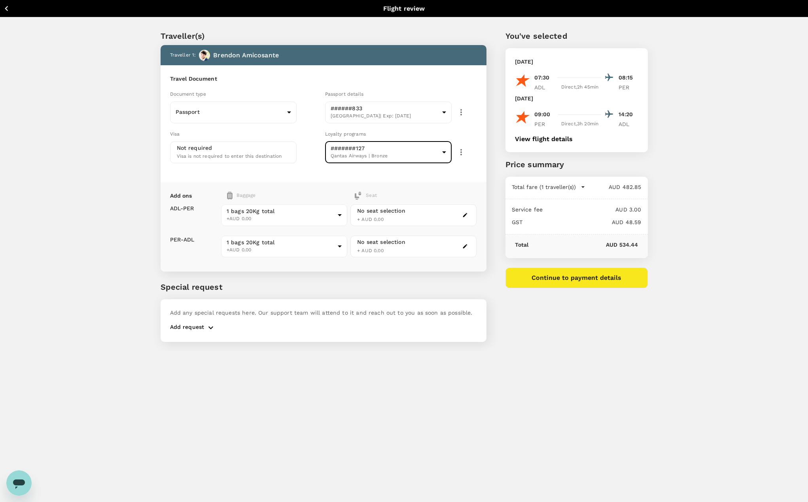
click at [409, 223] on div "No seat selection + AUD 0.00" at bounding box center [413, 215] width 126 height 22
click at [469, 215] on button "button" at bounding box center [464, 214] width 9 height 9
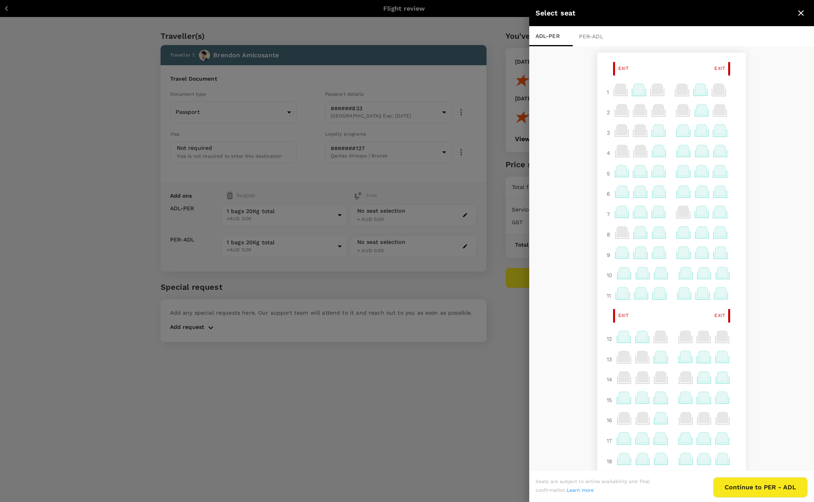
click at [633, 93] on icon at bounding box center [638, 89] width 11 height 10
click at [728, 132] on p "Select" at bounding box center [727, 134] width 17 height 8
click at [469, 243] on div at bounding box center [407, 251] width 814 height 502
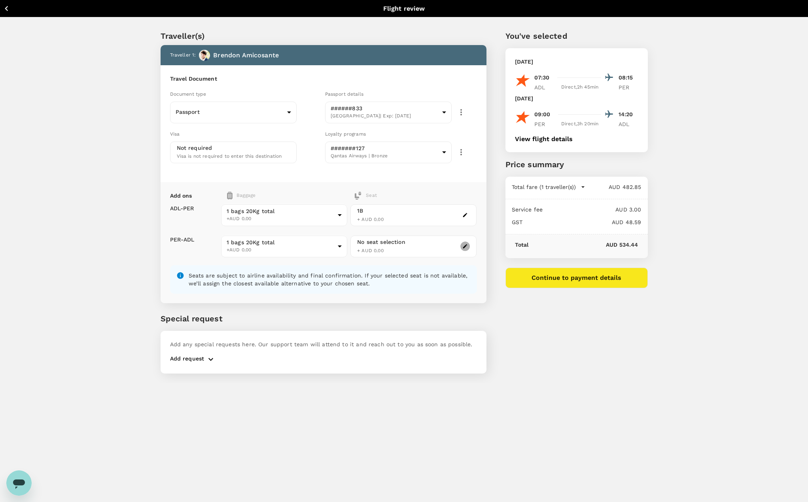
click at [466, 246] on icon "button" at bounding box center [465, 246] width 4 height 4
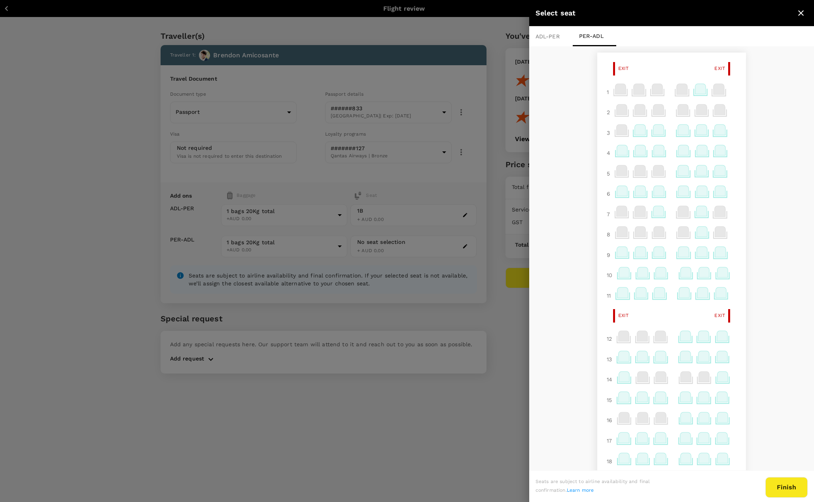
click at [695, 93] on icon at bounding box center [700, 89] width 11 height 10
click at [691, 134] on p "Select" at bounding box center [688, 134] width 17 height 8
click at [783, 487] on button "Finish" at bounding box center [786, 487] width 42 height 21
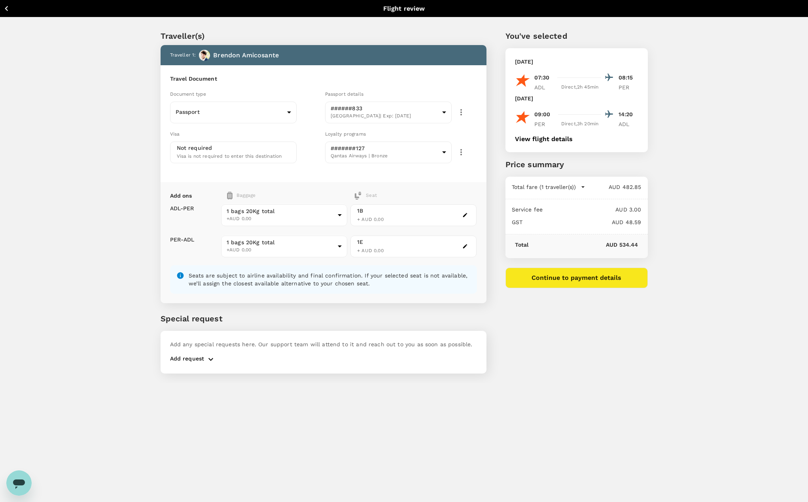
click at [615, 280] on button "Continue to payment details" at bounding box center [576, 278] width 142 height 21
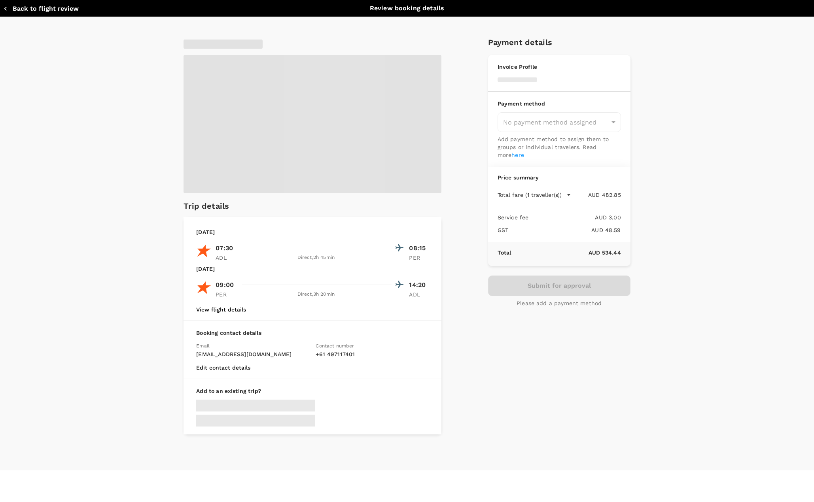
type input "9c4289b1-14a3-4119-8736-521306e5ca8f"
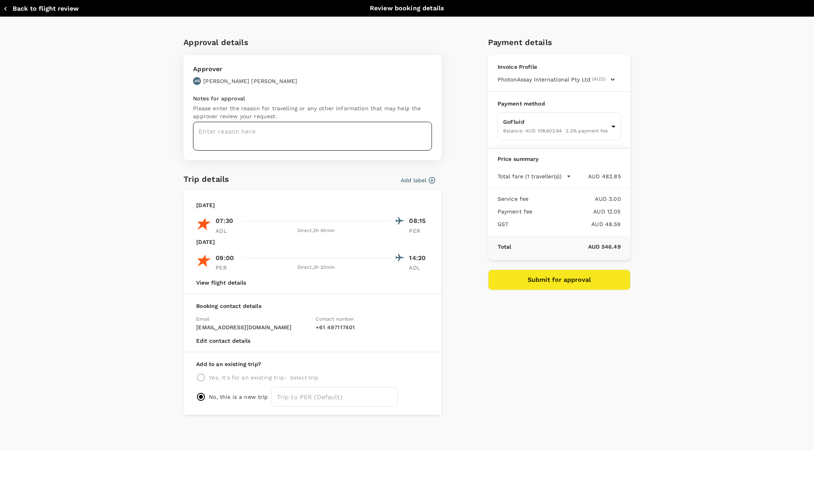
click at [383, 146] on textarea at bounding box center [312, 136] width 239 height 29
type textarea "Max57 Commissioning"
click at [77, 219] on div "Approval details Approver AS Allan Stabile Notes for approval Please enter the …" at bounding box center [407, 234] width 814 height 434
click at [583, 85] on div "Invoice Profile PhotonAssay International Pty Ltd (AUD) Business registration n…" at bounding box center [559, 73] width 142 height 37
click at [608, 79] on icon "button" at bounding box center [612, 80] width 8 height 8
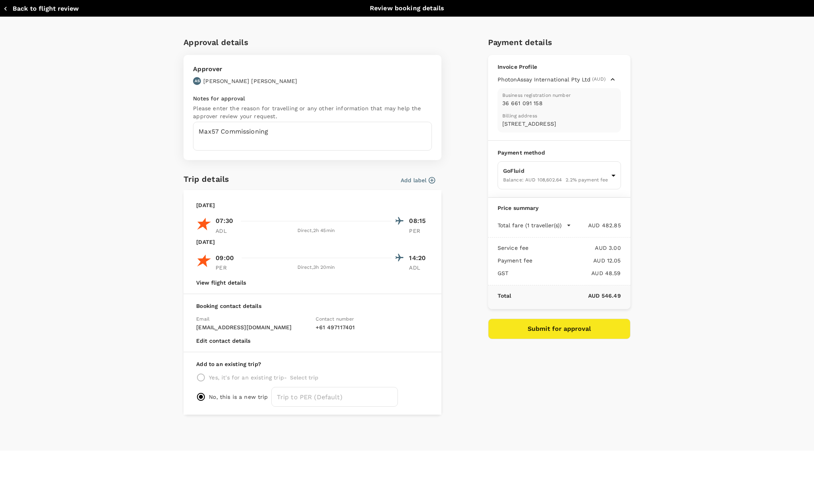
click at [608, 79] on span "button" at bounding box center [612, 80] width 8 height 8
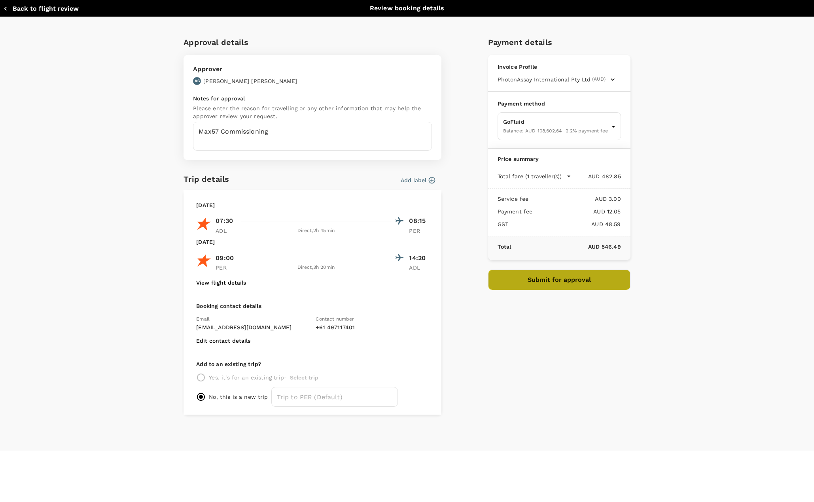
click at [566, 286] on button "Submit for approval" at bounding box center [559, 280] width 142 height 21
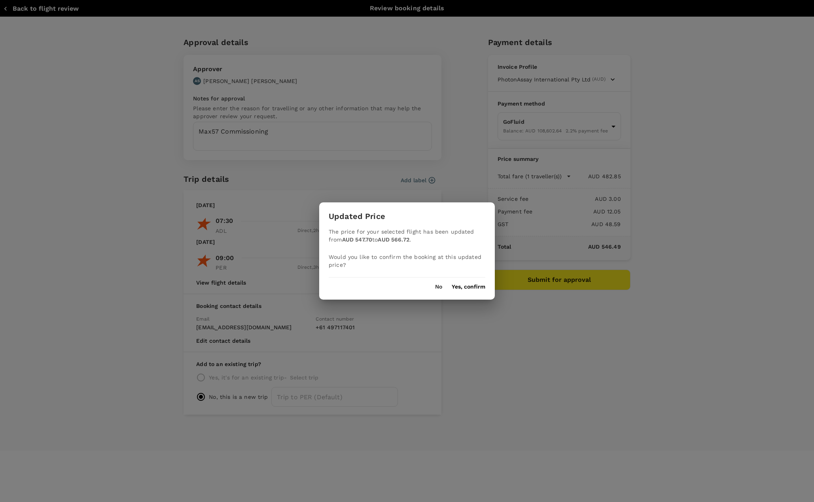
click at [467, 290] on button "Yes, confirm" at bounding box center [468, 287] width 34 height 6
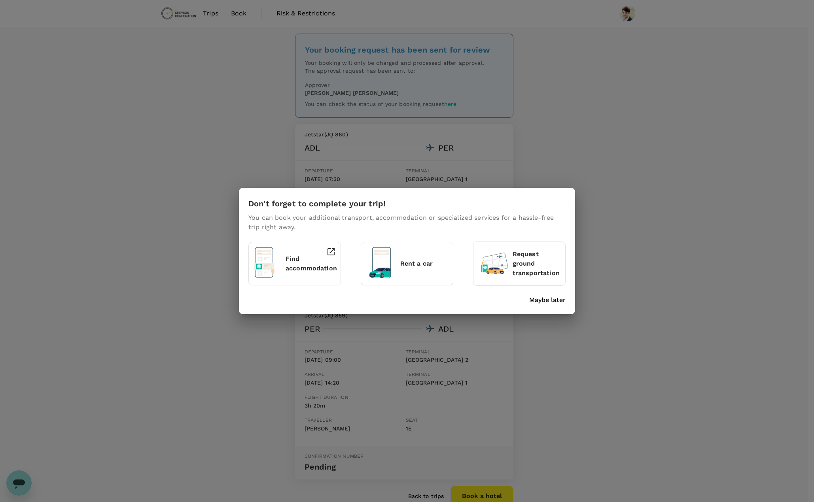
click at [561, 302] on p "Maybe later" at bounding box center [547, 299] width 36 height 9
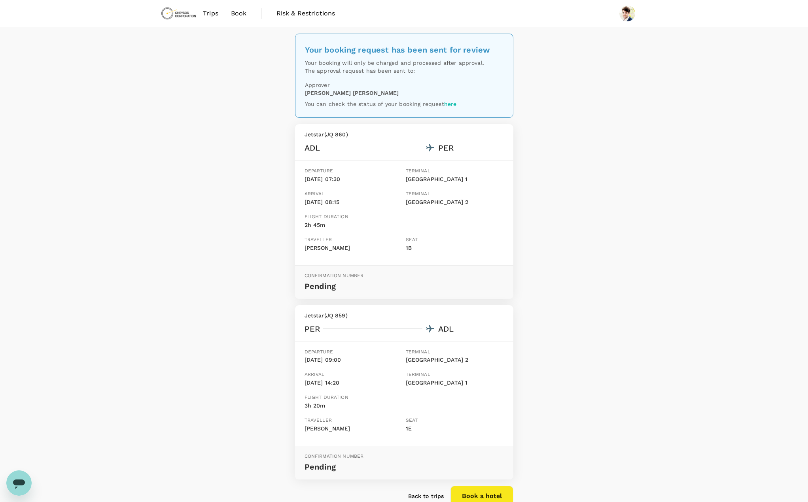
click at [210, 15] on span "Trips" at bounding box center [210, 13] width 15 height 9
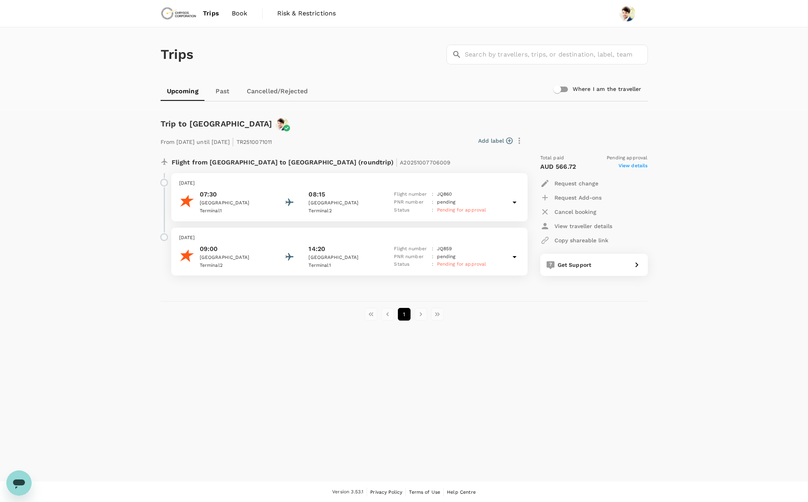
click at [176, 17] on img at bounding box center [179, 13] width 36 height 17
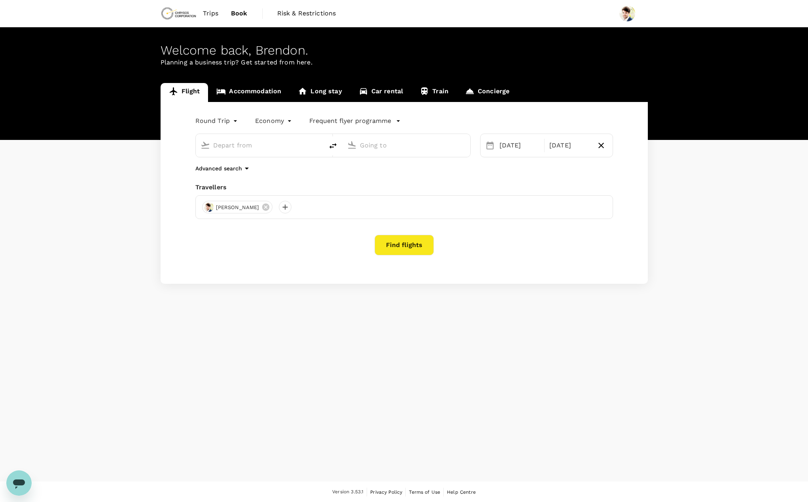
type input "Adelaide (ADL)"
type input "[GEOGRAPHIC_DATA] ([GEOGRAPHIC_DATA])"
type input "Adelaide (ADL)"
type input "[GEOGRAPHIC_DATA] ([GEOGRAPHIC_DATA])"
click at [387, 86] on link "Car rental" at bounding box center [380, 92] width 61 height 19
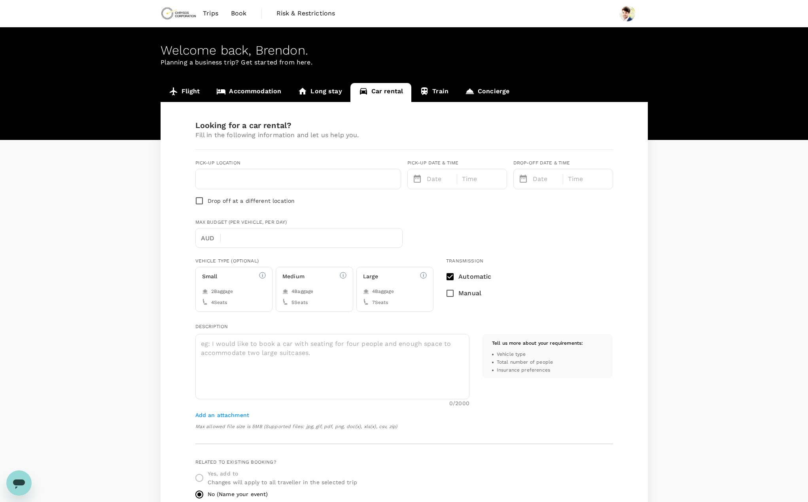
click at [281, 184] on input "text" at bounding box center [297, 179] width 195 height 13
type input "P"
type input "e"
type input "[GEOGRAPHIC_DATA]"
click at [440, 186] on div "Date" at bounding box center [432, 179] width 49 height 20
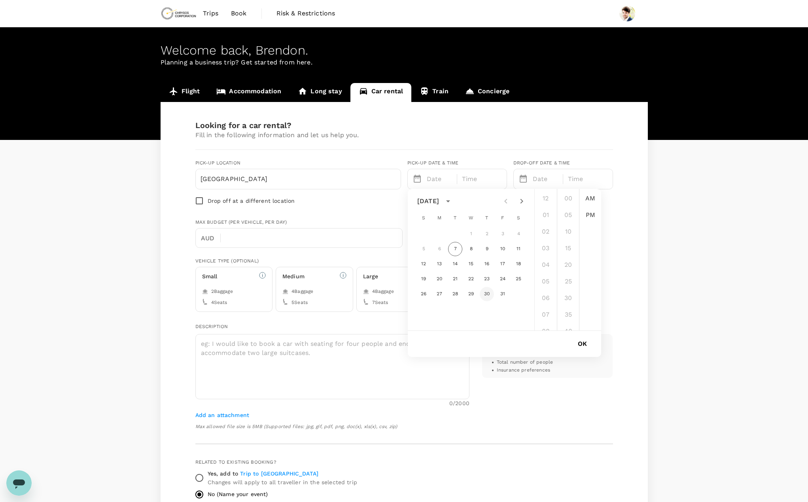
click at [482, 297] on button "30" at bounding box center [487, 294] width 14 height 14
click at [547, 253] on li "08" at bounding box center [545, 252] width 19 height 16
type input "10/30/2025 08:00 AM"
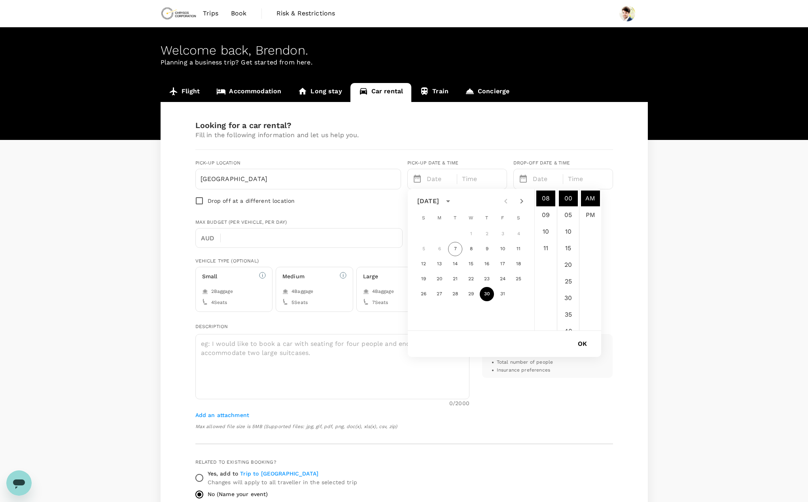
click at [522, 147] on div "Looking for a car rental? Fill in the following information and let us help you…" at bounding box center [403, 216] width 417 height 191
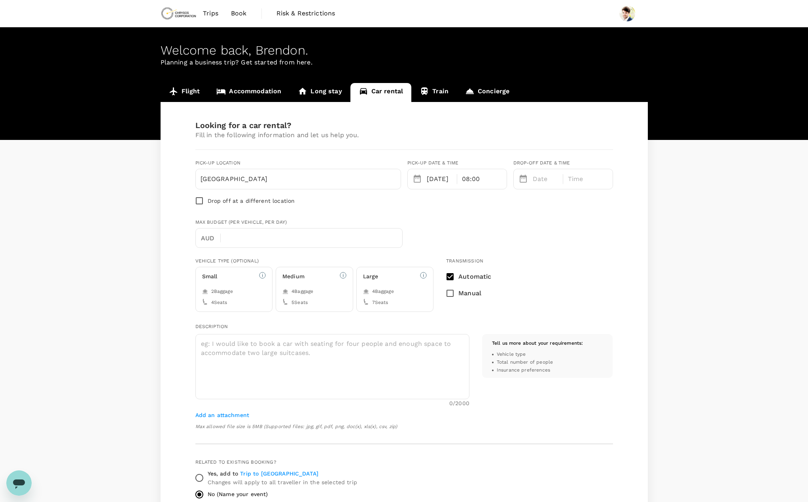
click at [537, 178] on p "Date" at bounding box center [546, 178] width 26 height 9
click at [630, 200] on icon "Next month" at bounding box center [627, 200] width 9 height 9
click at [626, 266] on button "15" at bounding box center [624, 264] width 14 height 14
click at [653, 292] on li "08" at bounding box center [651, 292] width 19 height 16
type input "11/15/2025 08:00 AM"
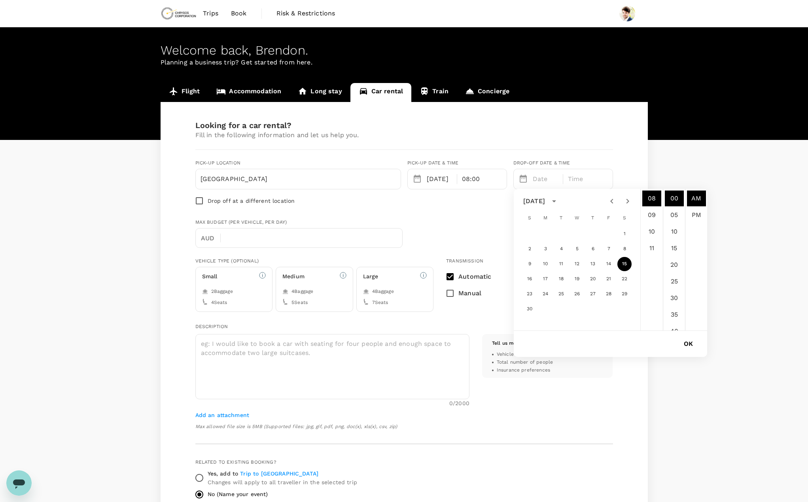
click at [674, 198] on li "00" at bounding box center [674, 199] width 19 height 16
click at [687, 127] on div "Flight Accommodation Long stay Car rental Train Concierge Looking for a car ren…" at bounding box center [404, 407] width 808 height 649
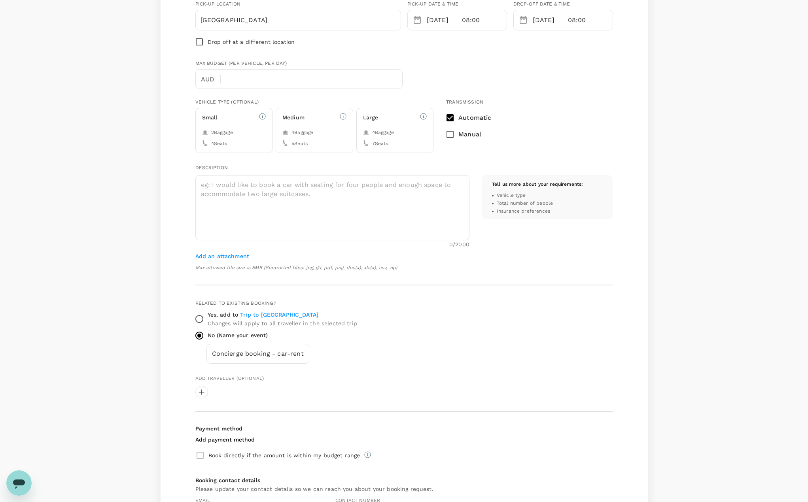
scroll to position [198, 0]
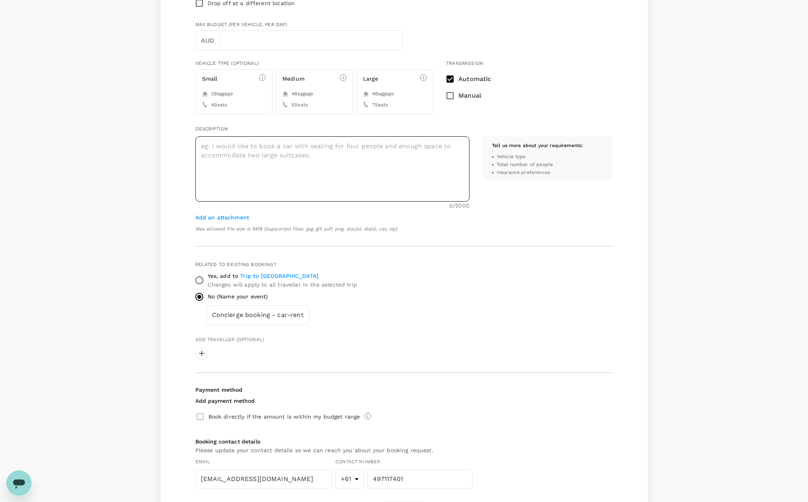
click at [297, 167] on textarea at bounding box center [332, 168] width 274 height 65
click at [521, 295] on label "No (Name your event)" at bounding box center [399, 297] width 416 height 17
click at [208, 295] on input "No (Name your event)" at bounding box center [199, 297] width 17 height 17
click at [253, 142] on textarea "Cheap" at bounding box center [332, 168] width 274 height 65
type textarea "Cheapest"
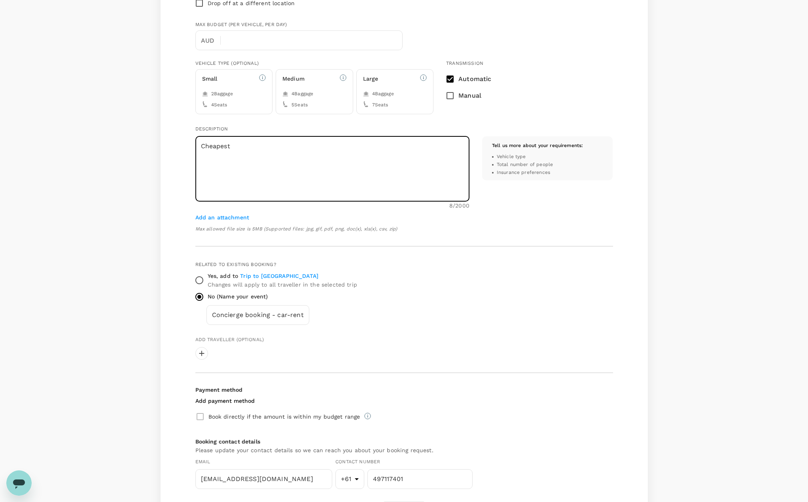
click at [485, 256] on div "Looking for a car rental? Fill in the following information and let us help you…" at bounding box center [403, 222] width 417 height 599
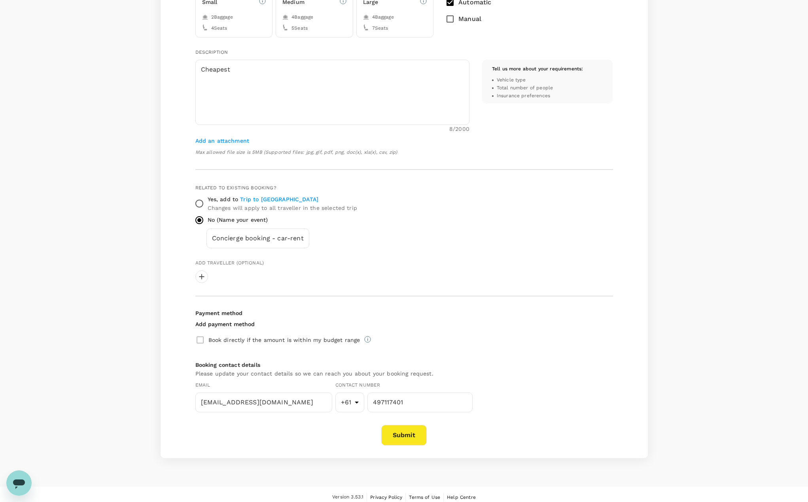
scroll to position [277, 0]
click at [198, 199] on input "Yes, add to Trip to Perth Changes will apply to all traveller in the selected t…" at bounding box center [199, 201] width 17 height 17
radio input "true"
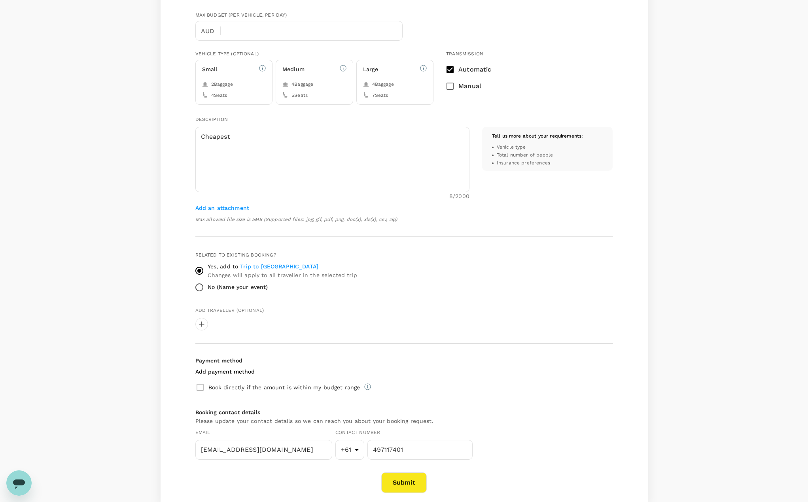
scroll to position [261, 0]
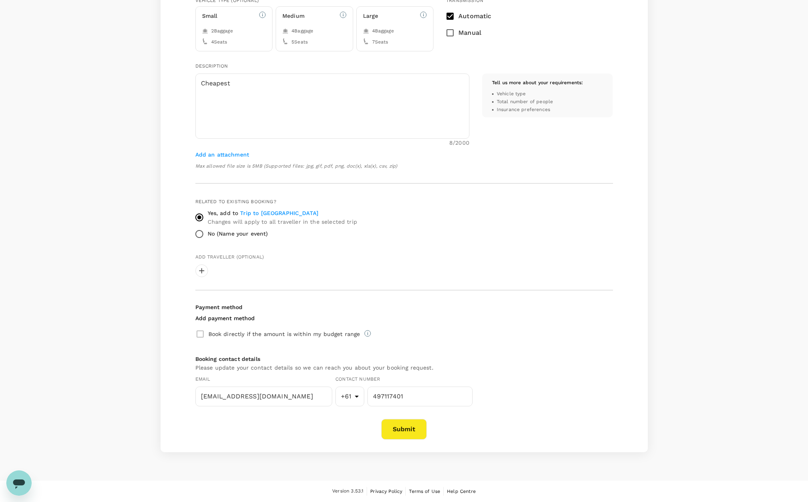
click at [405, 434] on button "Submit" at bounding box center [403, 429] width 45 height 21
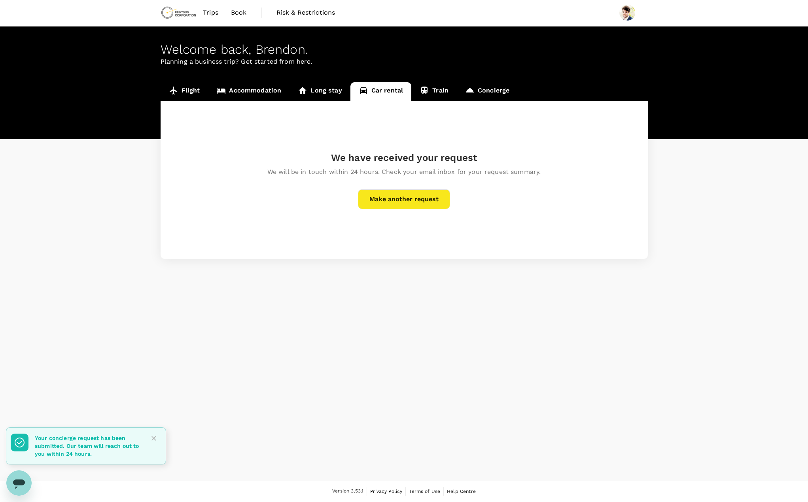
scroll to position [1, 0]
click at [154, 436] on icon "Close" at bounding box center [154, 438] width 8 height 8
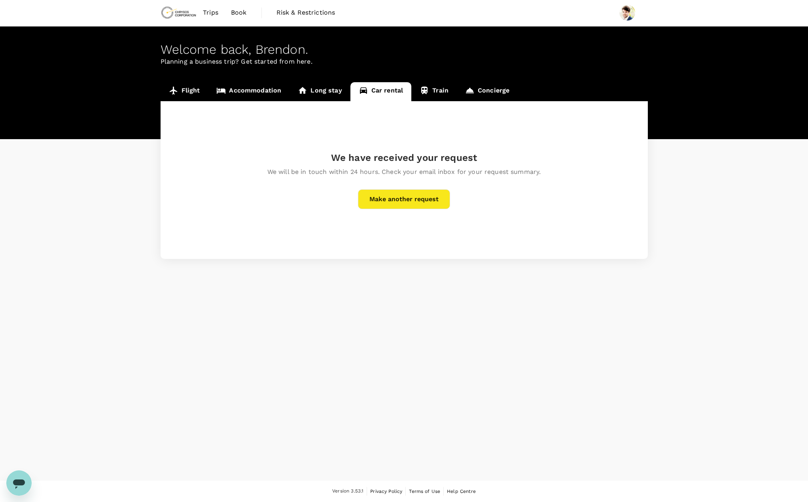
click at [178, 94] on icon at bounding box center [173, 90] width 9 height 9
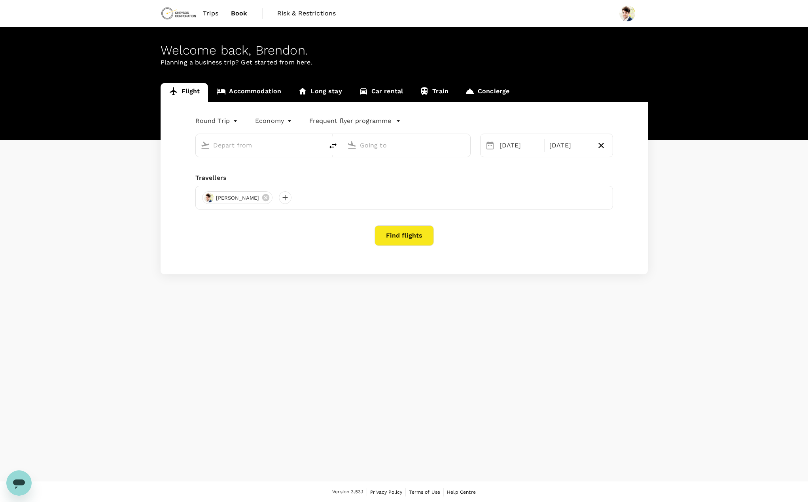
type input "Adelaide (ADL)"
type input "[GEOGRAPHIC_DATA] ([GEOGRAPHIC_DATA])"
type input "Adelaide (ADL)"
type input "[GEOGRAPHIC_DATA] ([GEOGRAPHIC_DATA])"
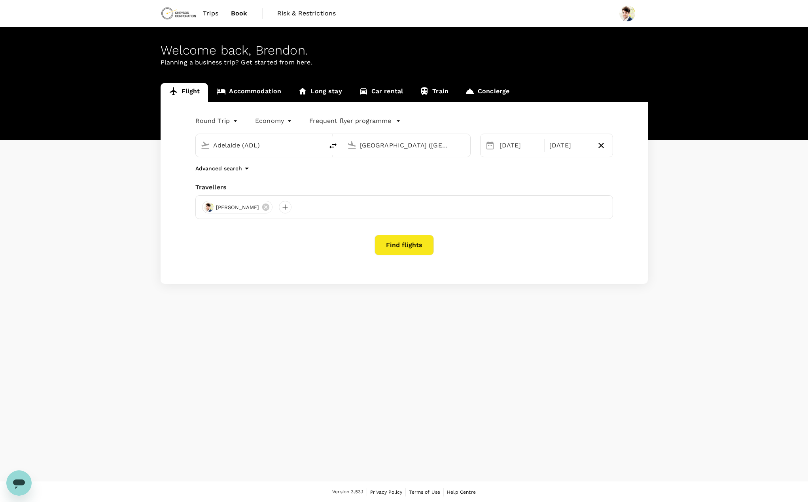
click at [199, 12] on link "Trips" at bounding box center [210, 13] width 28 height 27
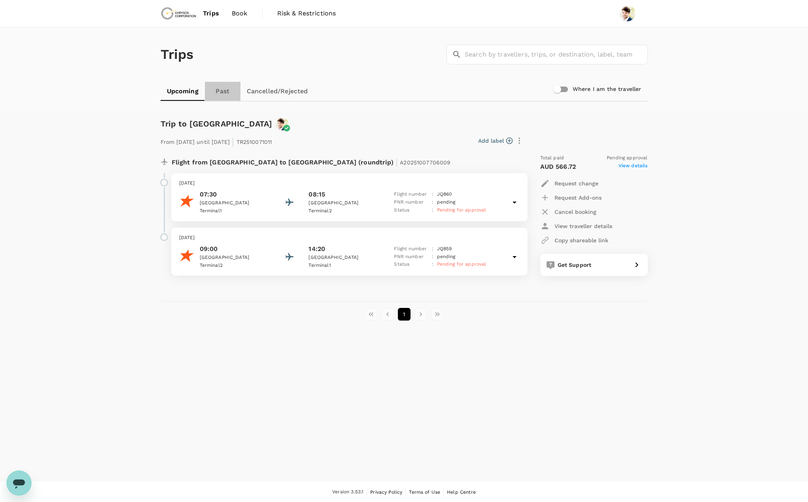
click at [228, 90] on link "Past" at bounding box center [223, 91] width 36 height 19
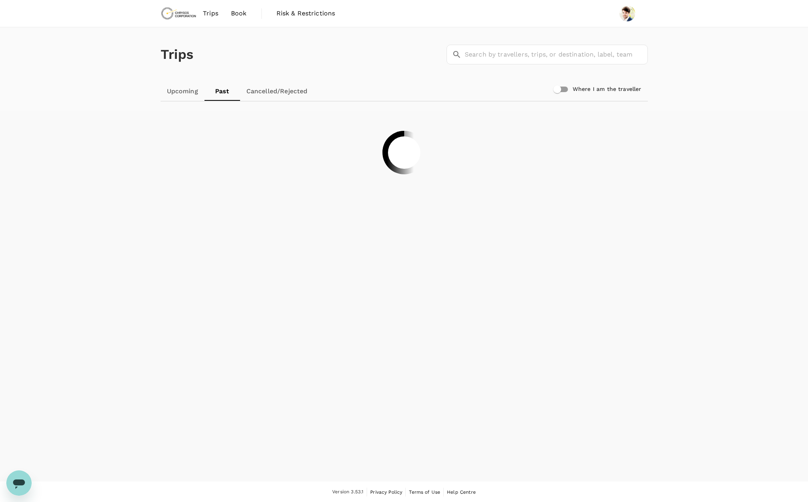
click at [279, 91] on link "Cancelled/Rejected" at bounding box center [277, 91] width 74 height 19
click at [189, 90] on link "Upcoming" at bounding box center [183, 91] width 44 height 19
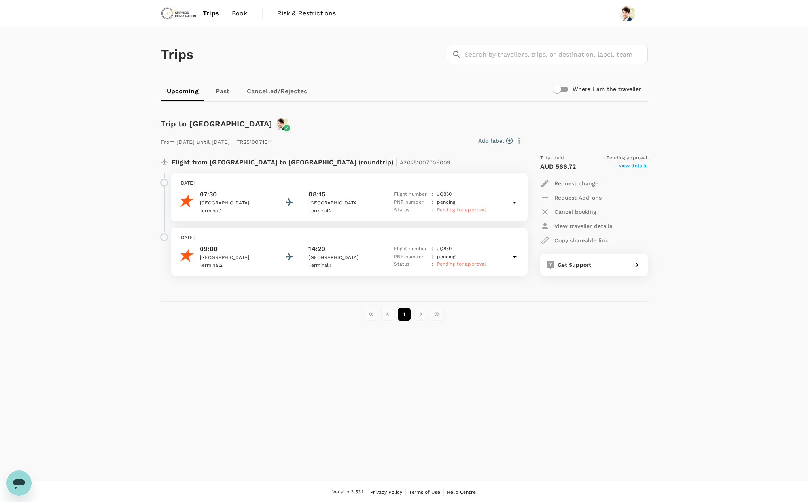
click at [188, 15] on img at bounding box center [179, 13] width 36 height 17
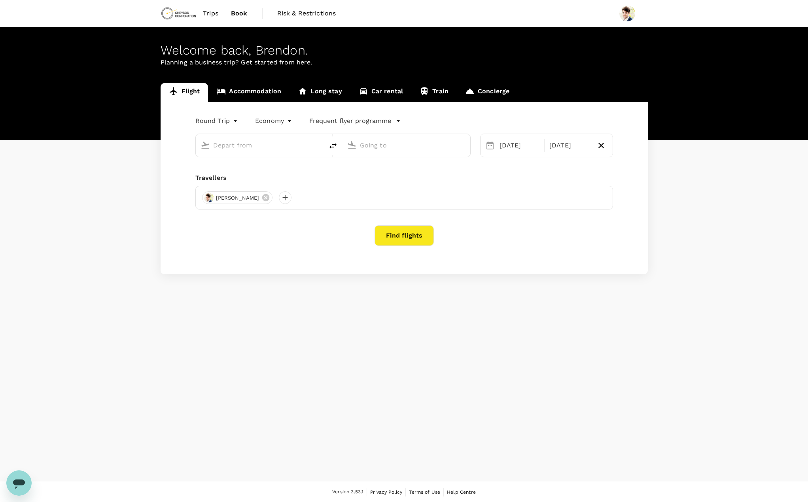
type input "Adelaide (ADL)"
type input "[GEOGRAPHIC_DATA] ([GEOGRAPHIC_DATA])"
type input "Adelaide (ADL)"
type input "[GEOGRAPHIC_DATA] ([GEOGRAPHIC_DATA])"
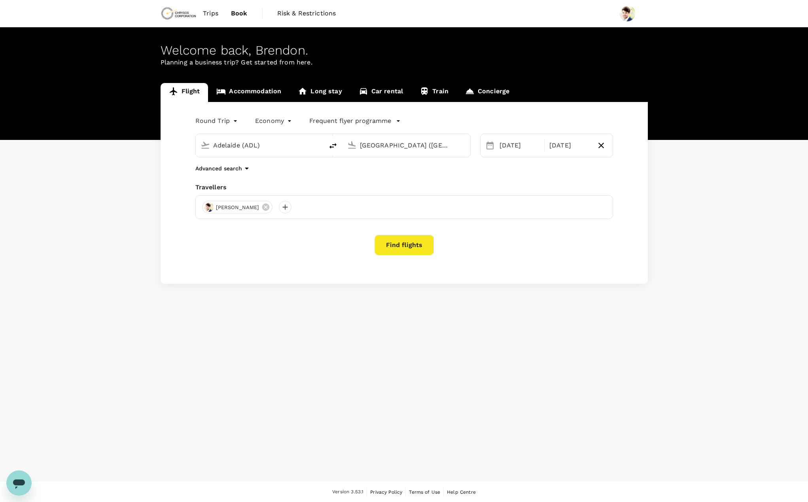
click at [206, 12] on span "Trips" at bounding box center [210, 13] width 15 height 9
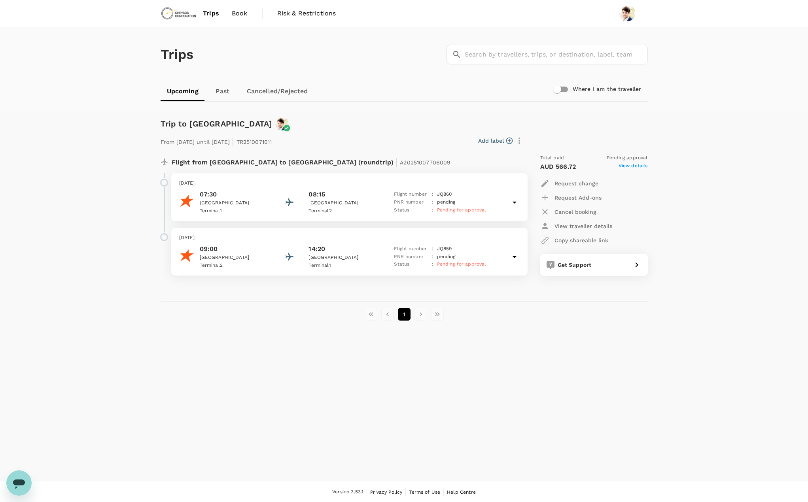
click at [503, 143] on button "Add label" at bounding box center [495, 141] width 34 height 8
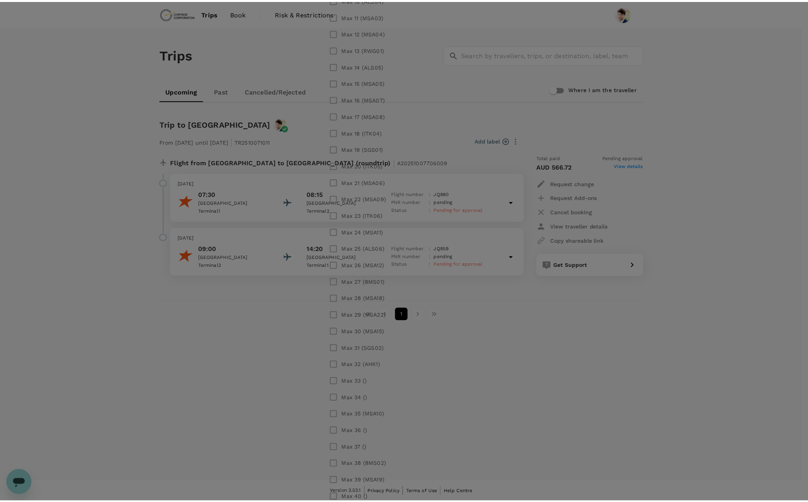
scroll to position [923, 0]
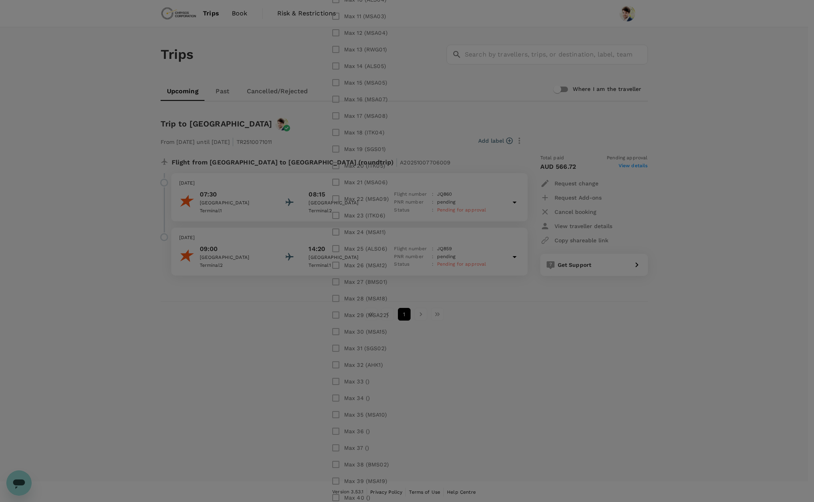
checkbox input "true"
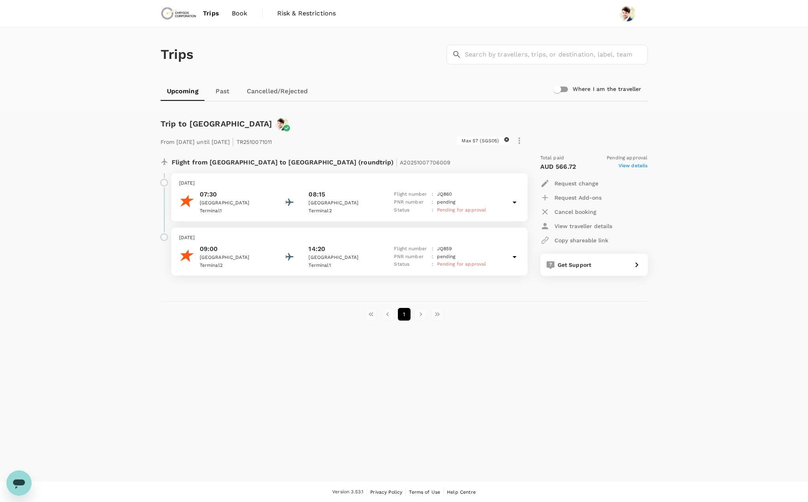
click at [557, 123] on div "From 30 Oct 2025 until 15 Nov 2025 | TR2510071011 Max 57 (SGS05) Flight from Au…" at bounding box center [398, 203] width 500 height 171
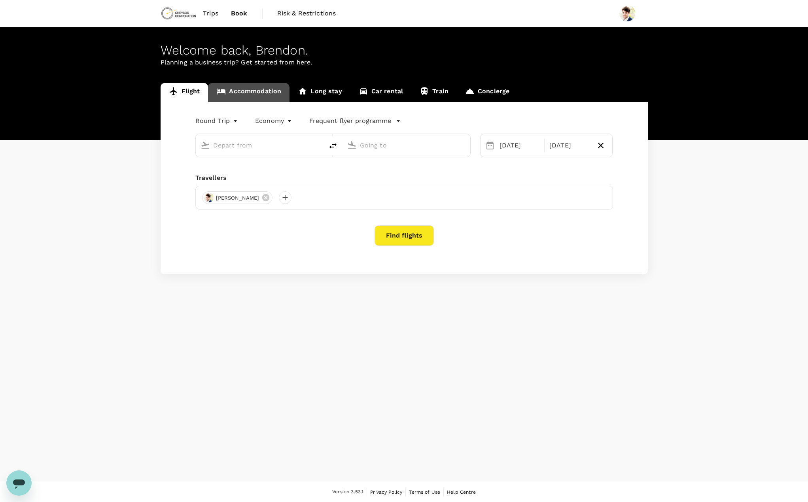
click at [244, 96] on link "Accommodation" at bounding box center [248, 92] width 81 height 19
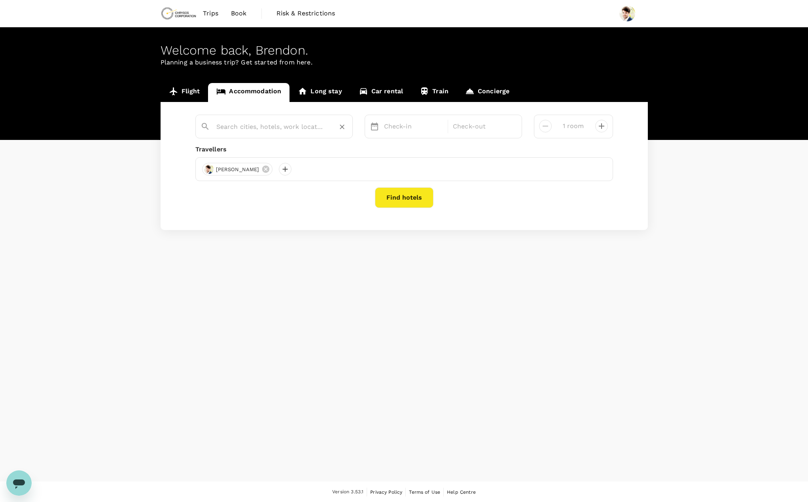
click at [298, 126] on input "text" at bounding box center [270, 127] width 109 height 12
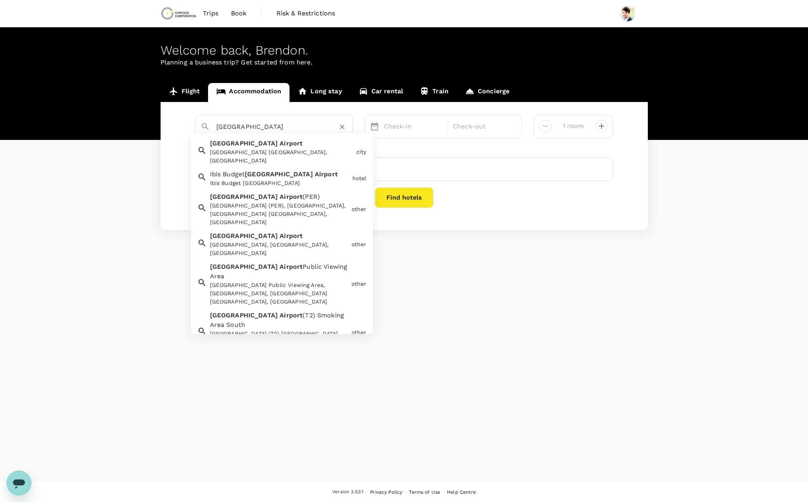
click at [343, 150] on div "[GEOGRAPHIC_DATA] [GEOGRAPHIC_DATA], [GEOGRAPHIC_DATA]" at bounding box center [281, 156] width 143 height 17
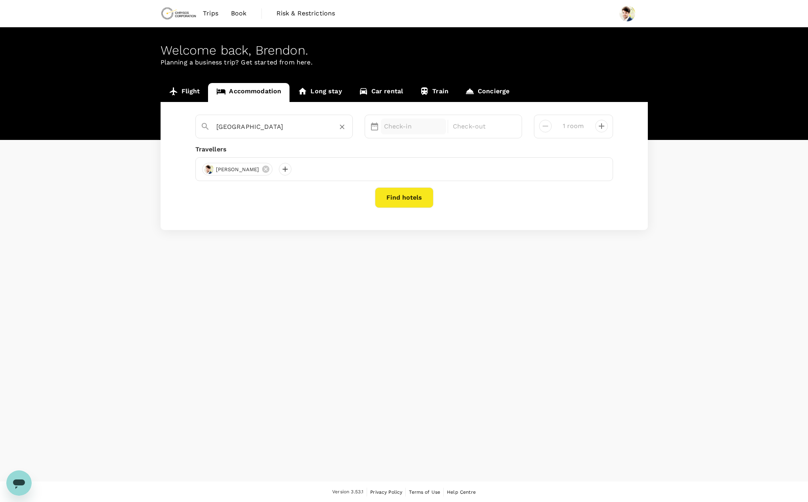
type input "[GEOGRAPHIC_DATA]"
click at [417, 130] on p "Check-in" at bounding box center [413, 126] width 59 height 9
click at [440, 242] on div "30" at bounding box center [440, 240] width 15 height 15
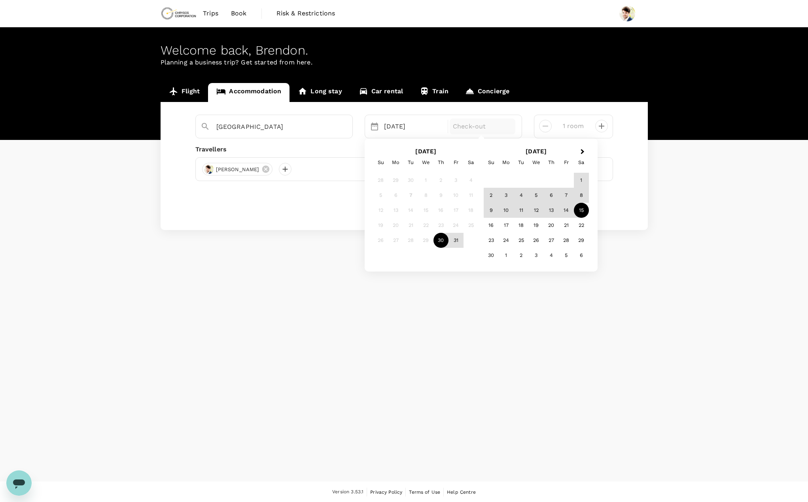
click at [578, 207] on div "15" at bounding box center [581, 210] width 15 height 15
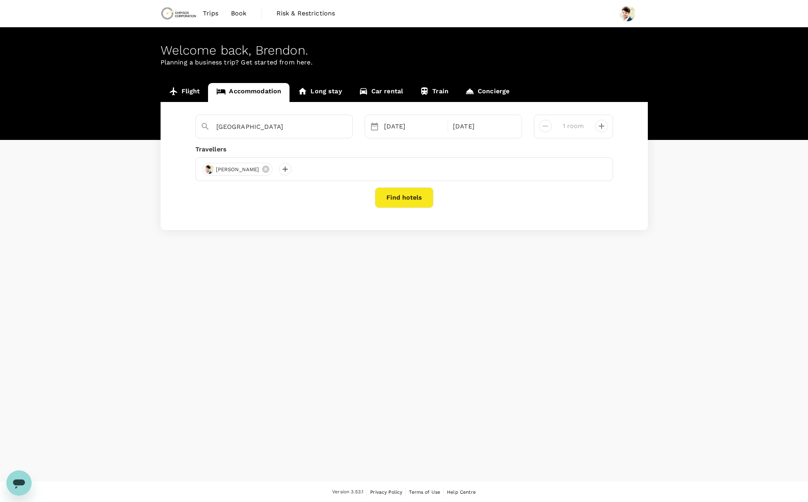
click at [415, 195] on button "Find hotels" at bounding box center [404, 197] width 59 height 21
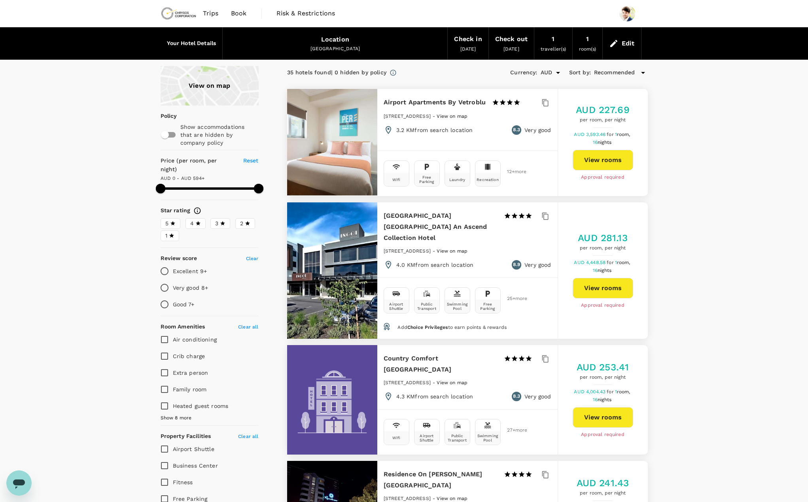
click at [602, 71] on span "Recommended" at bounding box center [614, 72] width 41 height 9
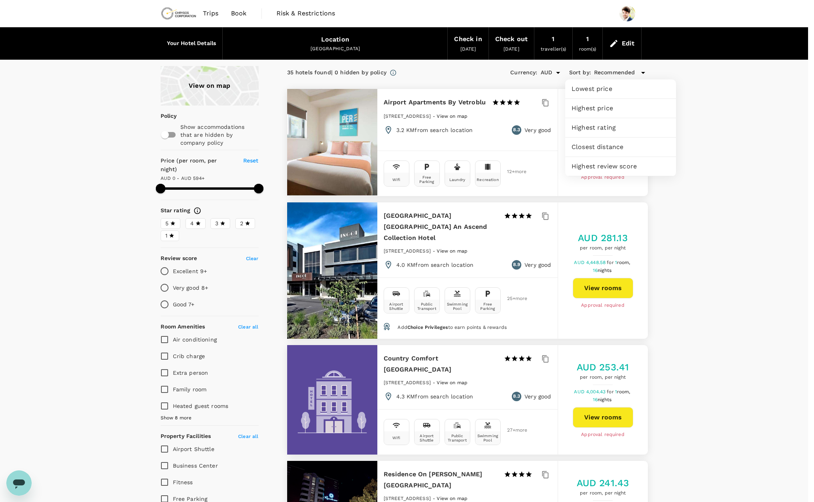
click at [617, 91] on span "Lowest price" at bounding box center [620, 88] width 98 height 9
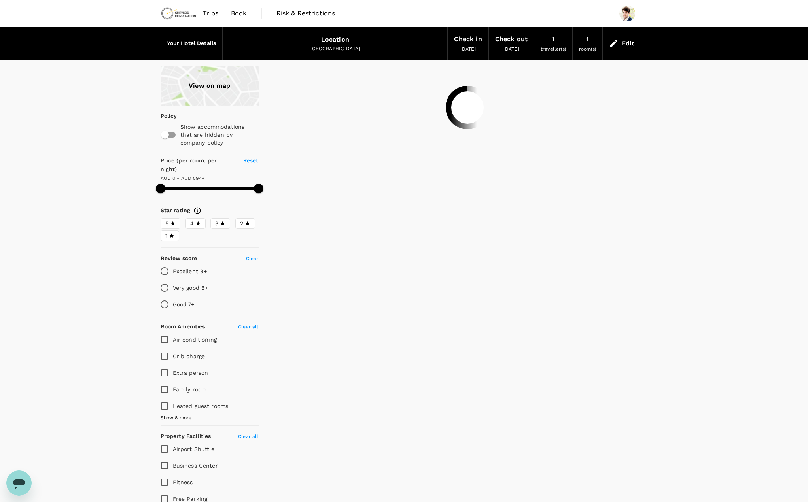
click at [682, 112] on div "View on map Policy Show accommodations that are hidden by company policy Price …" at bounding box center [404, 372] width 808 height 612
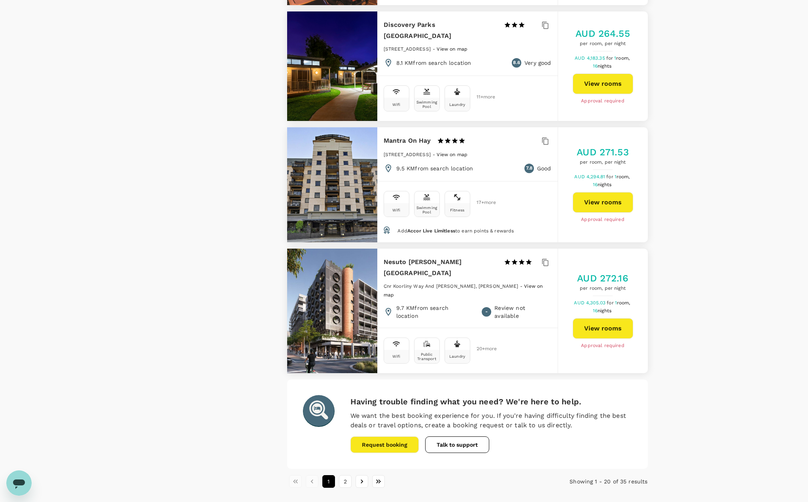
scroll to position [2062, 0]
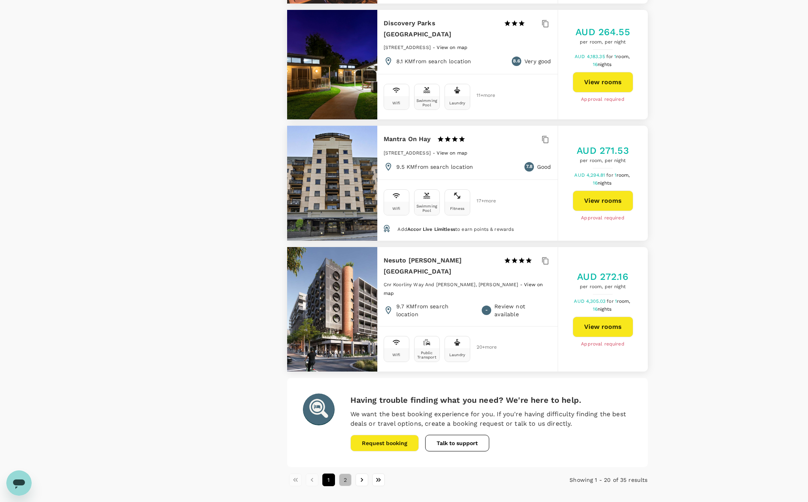
click at [349, 474] on button "2" at bounding box center [345, 480] width 13 height 13
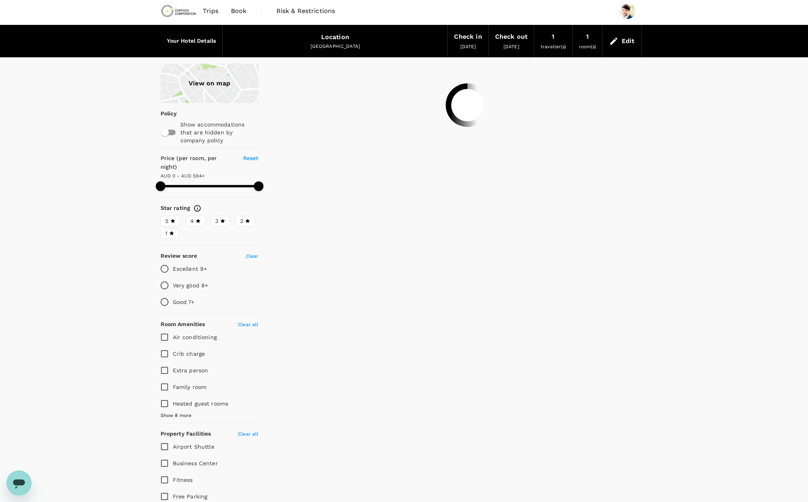
scroll to position [0, 0]
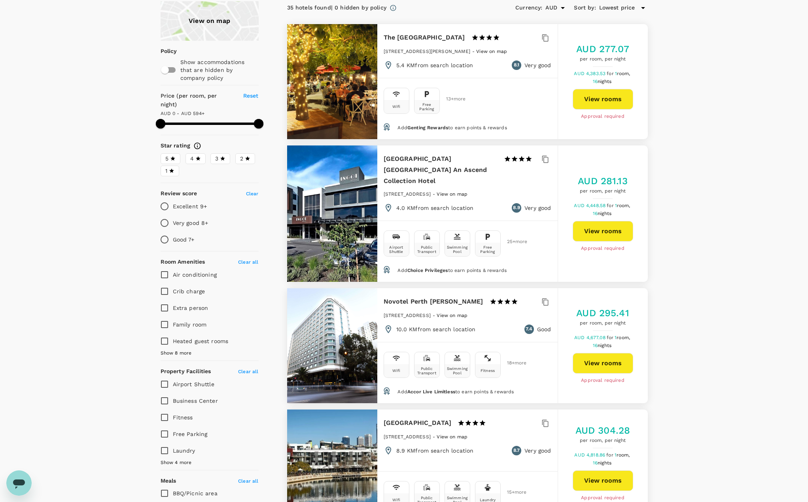
scroll to position [79, 0]
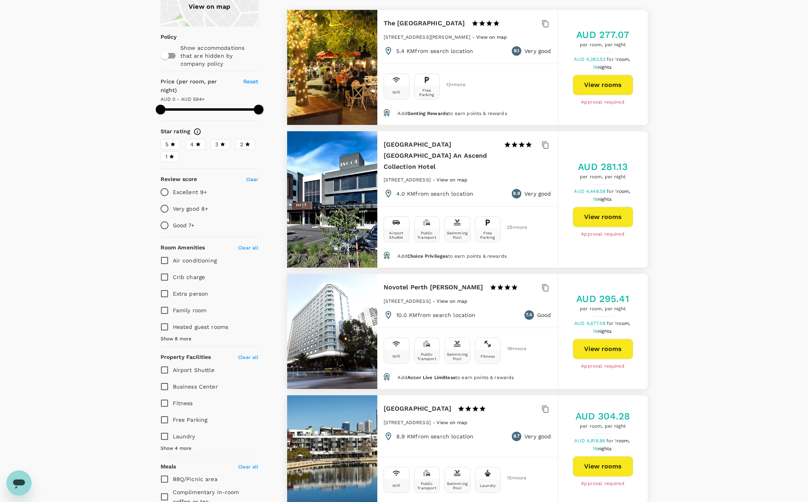
type input "594"
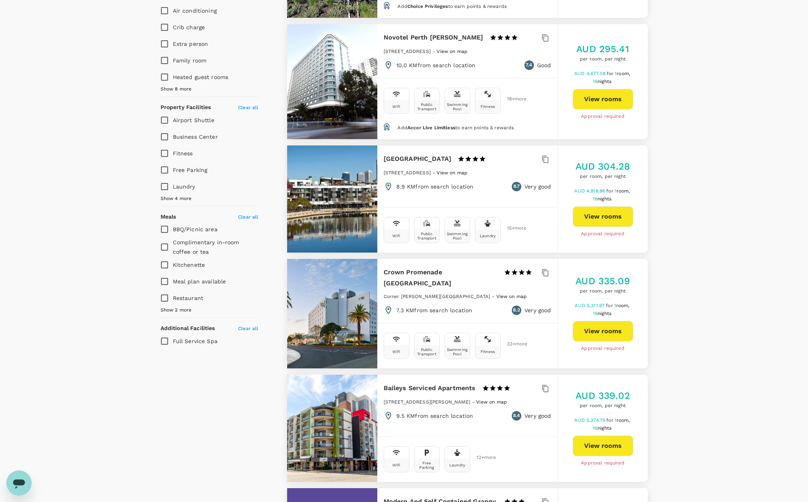
scroll to position [316, 0]
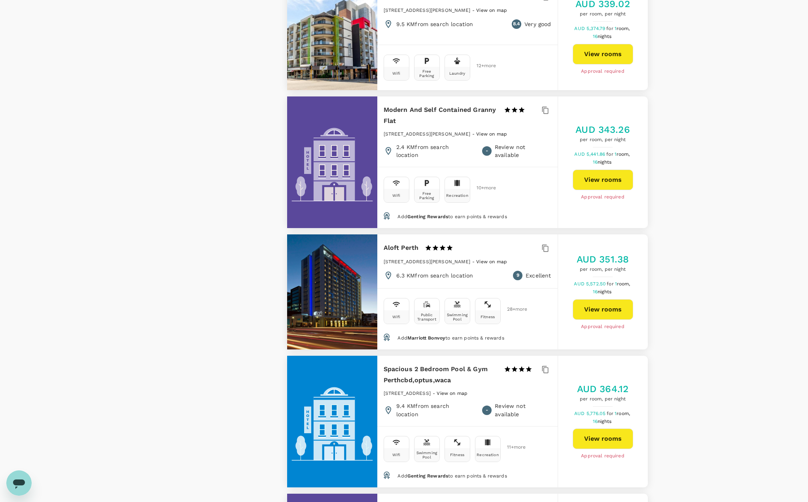
scroll to position [751, 0]
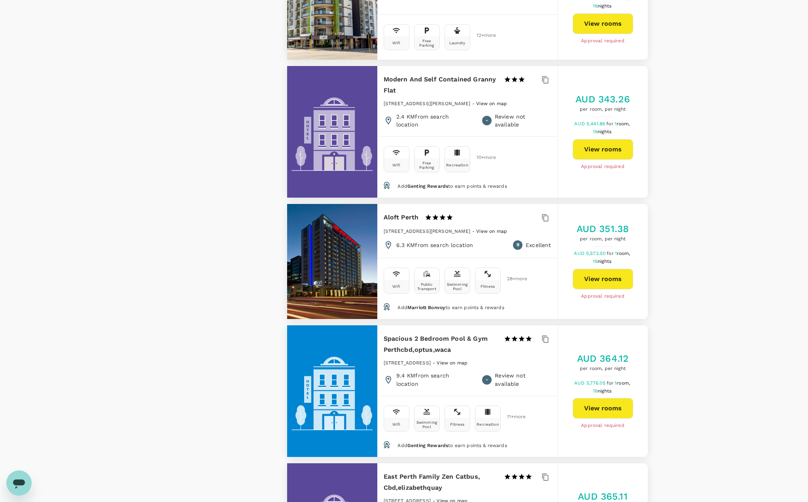
click at [84, 257] on div "View on map Policy Show accommodations that are hidden by company policy Price …" at bounding box center [404, 305] width 808 height 1981
click at [142, 237] on div "View on map Policy Show accommodations that are hidden by company policy Price …" at bounding box center [205, 305] width 127 height 1981
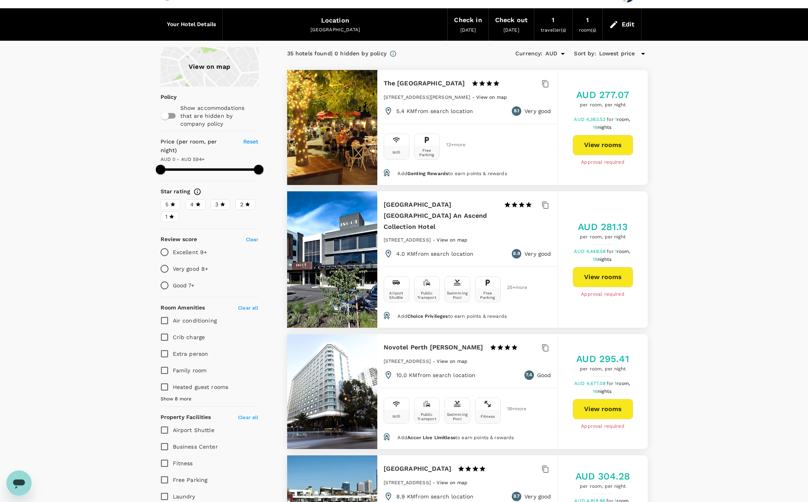
scroll to position [0, 0]
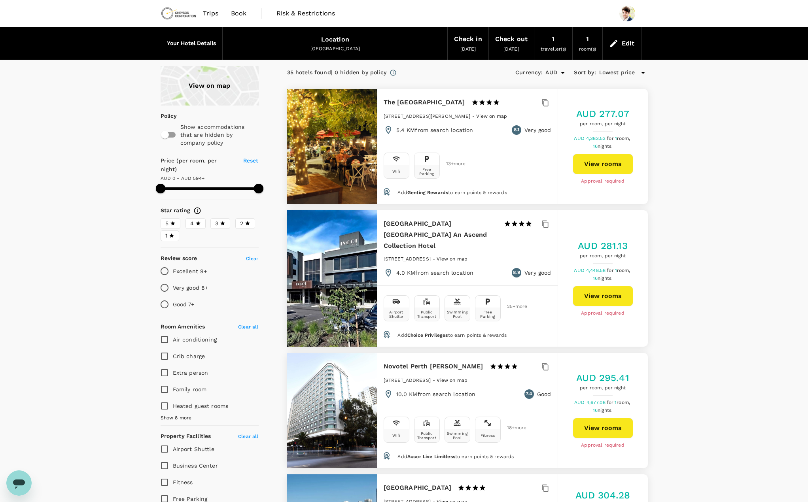
click at [282, 51] on div "[GEOGRAPHIC_DATA]" at bounding box center [335, 49] width 212 height 8
click at [338, 43] on div "Location" at bounding box center [335, 39] width 28 height 11
click at [630, 40] on div "Edit" at bounding box center [627, 43] width 13 height 11
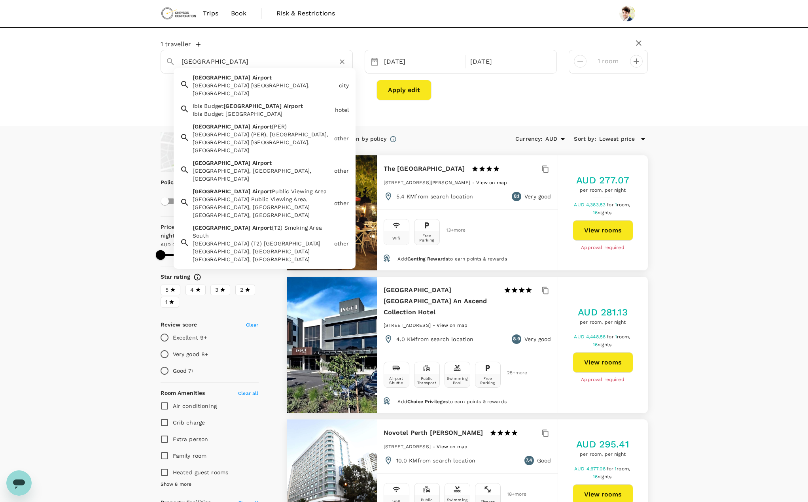
drag, startPoint x: 282, startPoint y: 62, endPoint x: -18, endPoint y: 63, distance: 300.1
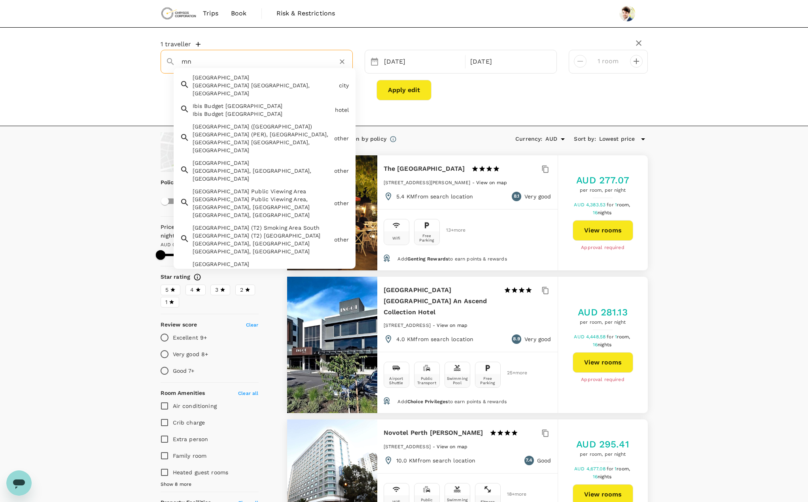
type input "m"
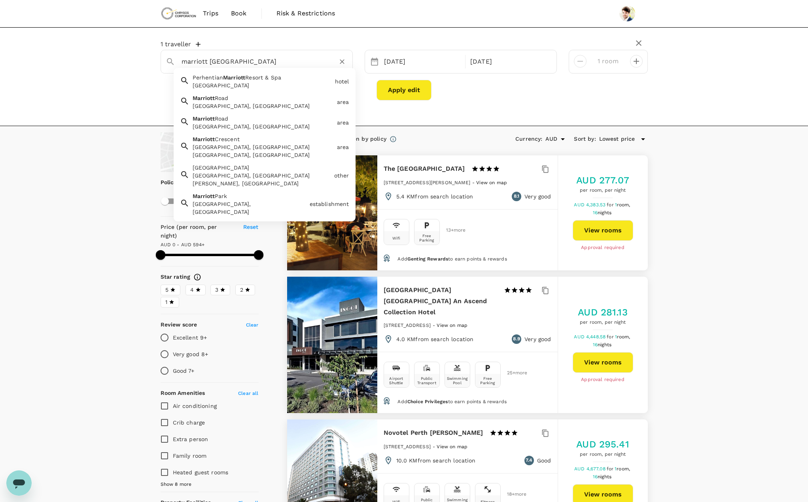
type input "marriott [GEOGRAPHIC_DATA]"
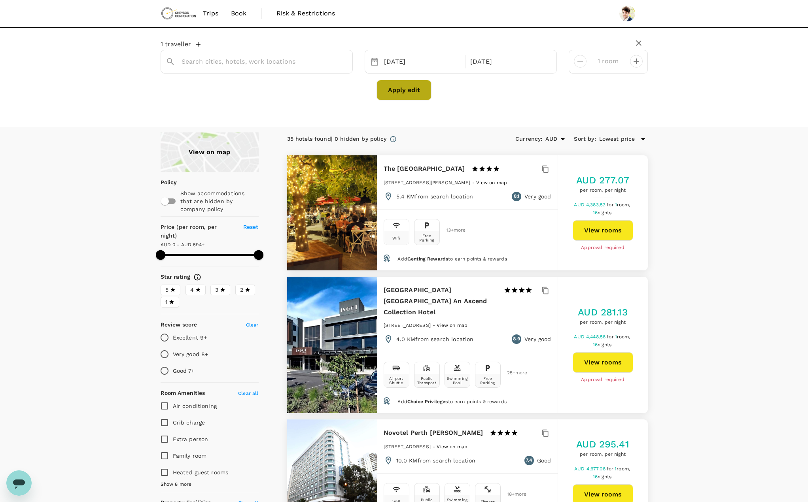
click at [384, 87] on button "Apply edit" at bounding box center [403, 90] width 55 height 21
click at [199, 60] on input "text" at bounding box center [253, 61] width 144 height 12
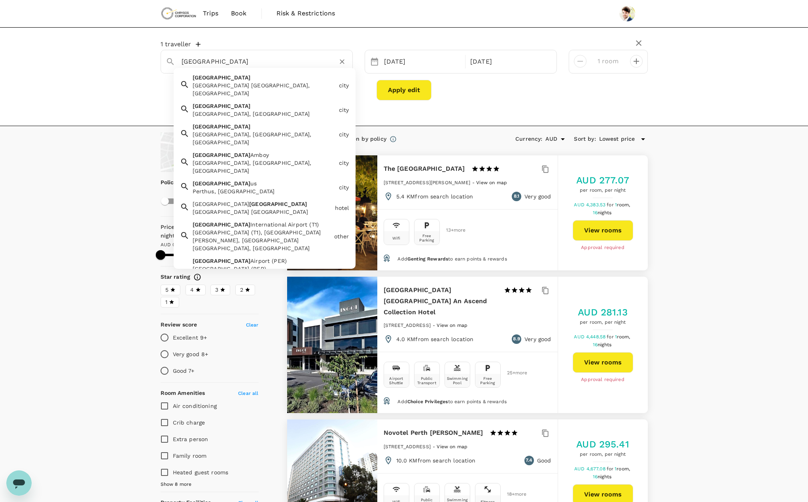
click at [223, 88] on div "[GEOGRAPHIC_DATA] [GEOGRAPHIC_DATA], [GEOGRAPHIC_DATA]" at bounding box center [264, 89] width 143 height 16
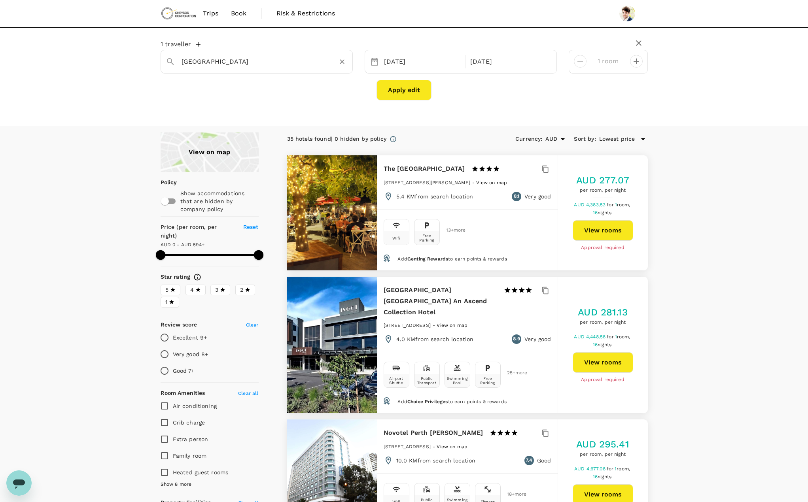
type input "[GEOGRAPHIC_DATA]"
click at [394, 90] on button "Apply edit" at bounding box center [403, 90] width 55 height 21
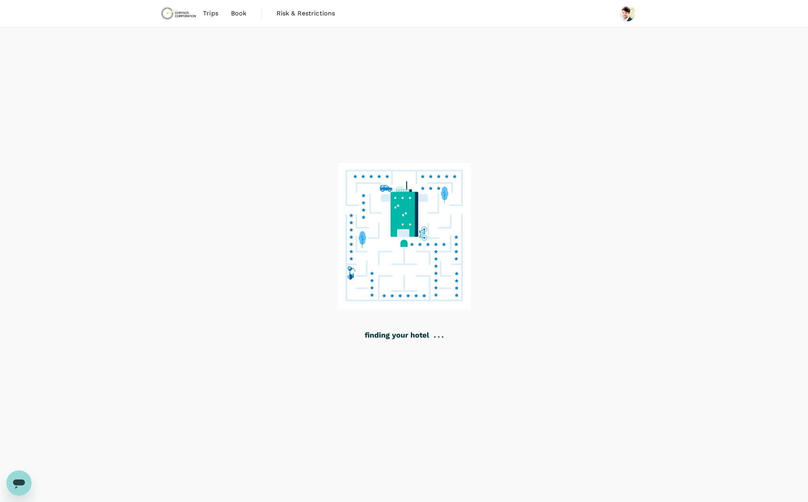
click at [278, 220] on div at bounding box center [404, 264] width 808 height 475
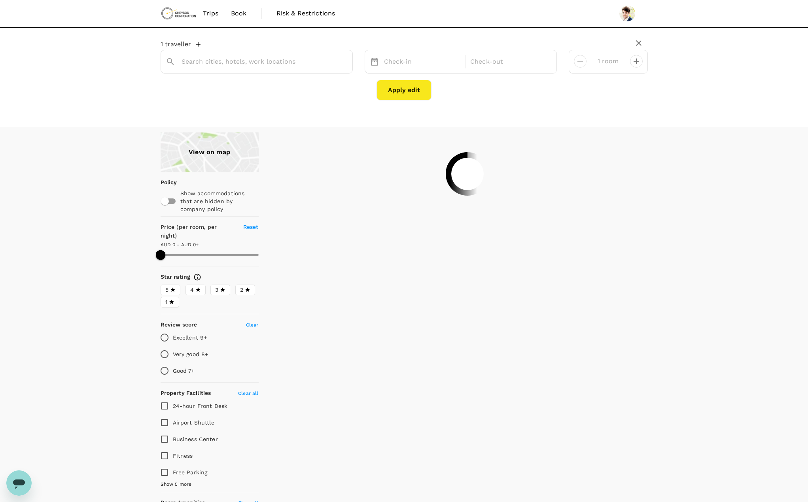
type input "594"
type input "[GEOGRAPHIC_DATA]"
type input "594"
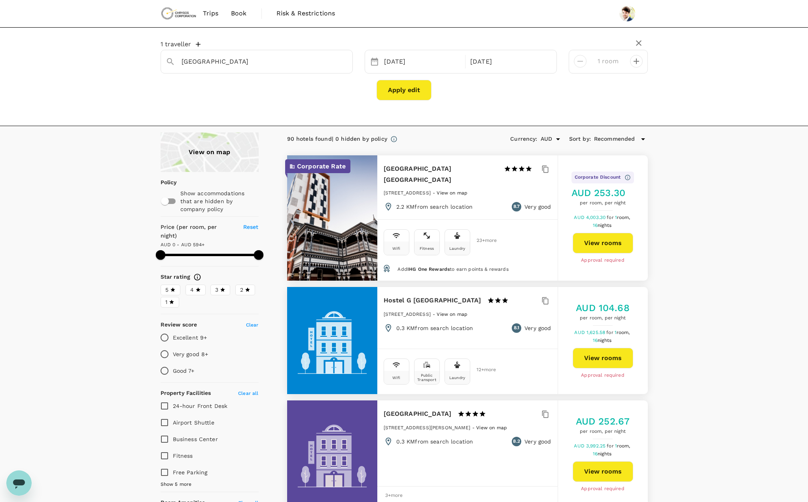
click at [246, 11] on span "Book" at bounding box center [239, 13] width 16 height 9
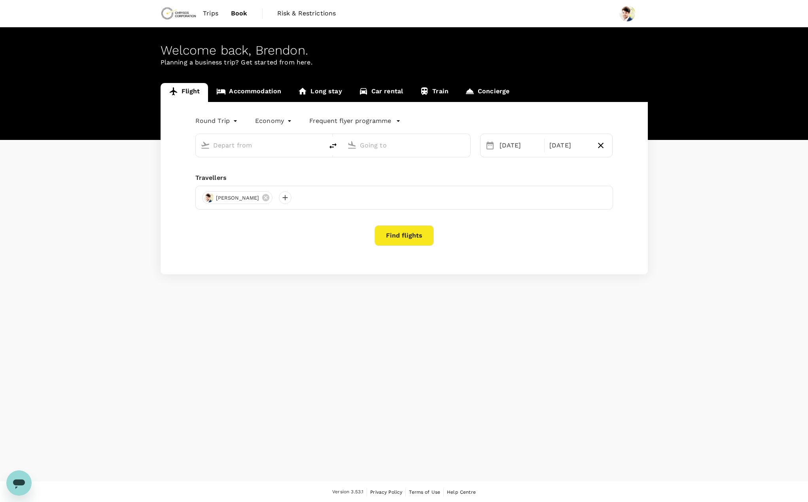
type input "Adelaide (ADL)"
type input "[GEOGRAPHIC_DATA] ([GEOGRAPHIC_DATA])"
type input "Adelaide (ADL)"
type input "[GEOGRAPHIC_DATA] ([GEOGRAPHIC_DATA])"
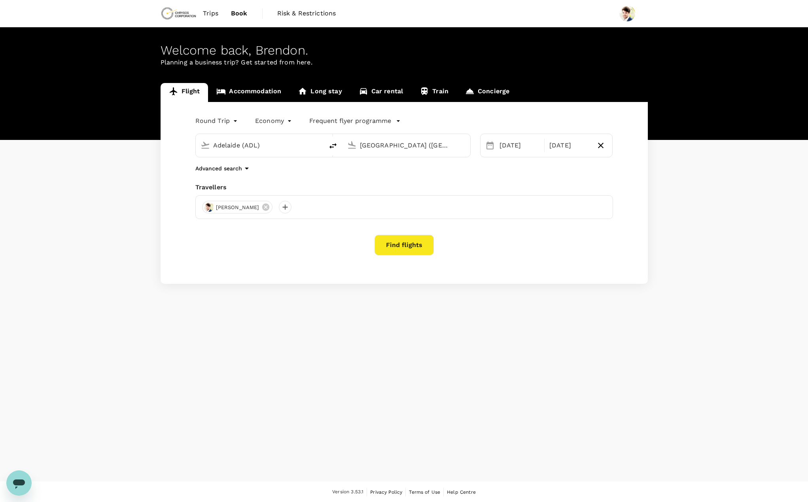
click at [478, 93] on link "Concierge" at bounding box center [487, 92] width 61 height 19
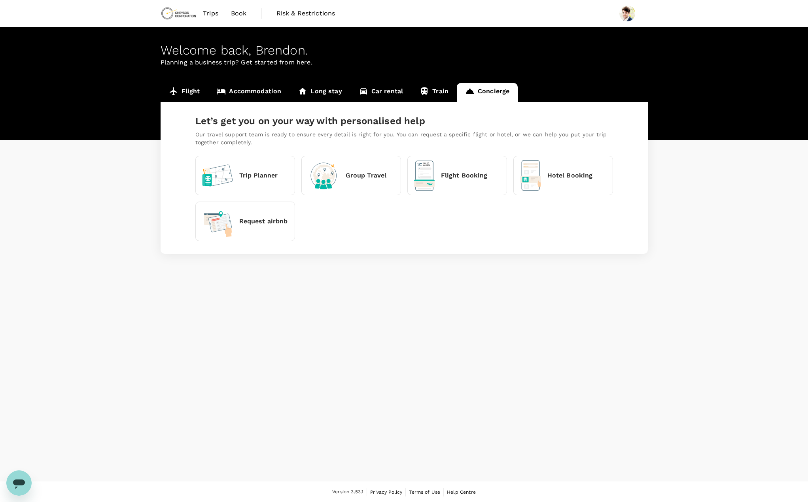
click at [575, 184] on div "Hotel Booking" at bounding box center [556, 175] width 73 height 31
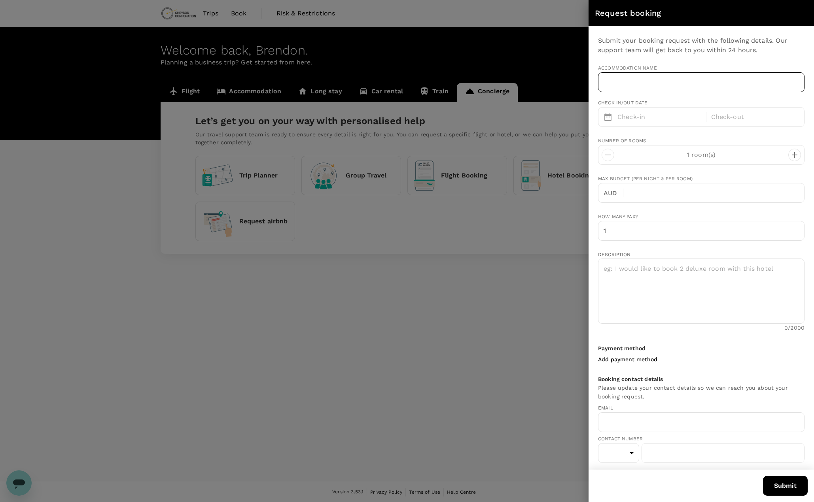
click at [627, 86] on input "text" at bounding box center [701, 82] width 206 height 20
type input "[EMAIL_ADDRESS][DOMAIN_NAME]"
type input "61"
type input "497117401"
paste input "Holiday Inn [GEOGRAPHIC_DATA] by"
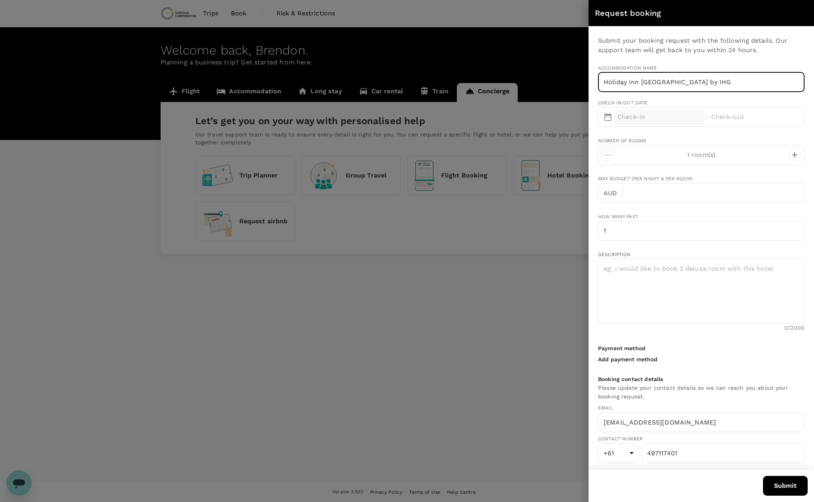
type input "Holiday Inn [GEOGRAPHIC_DATA] by IHG"
click at [638, 114] on p "Check-in" at bounding box center [659, 116] width 84 height 9
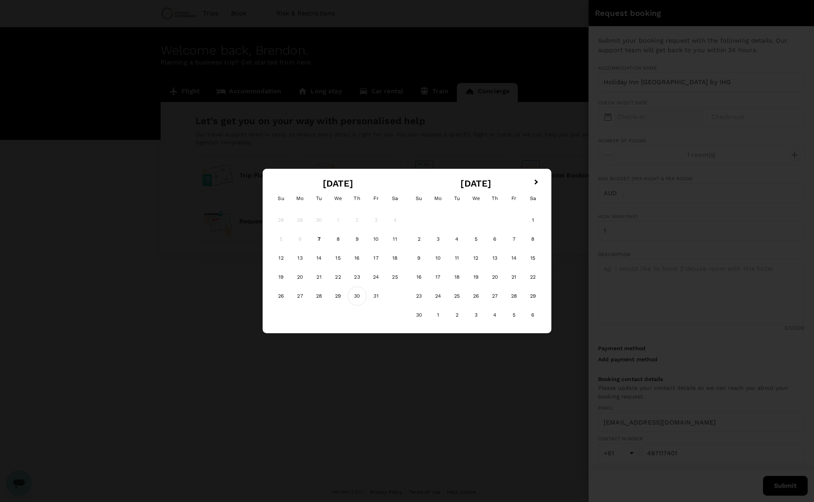
click at [357, 297] on div "30" at bounding box center [357, 296] width 19 height 19
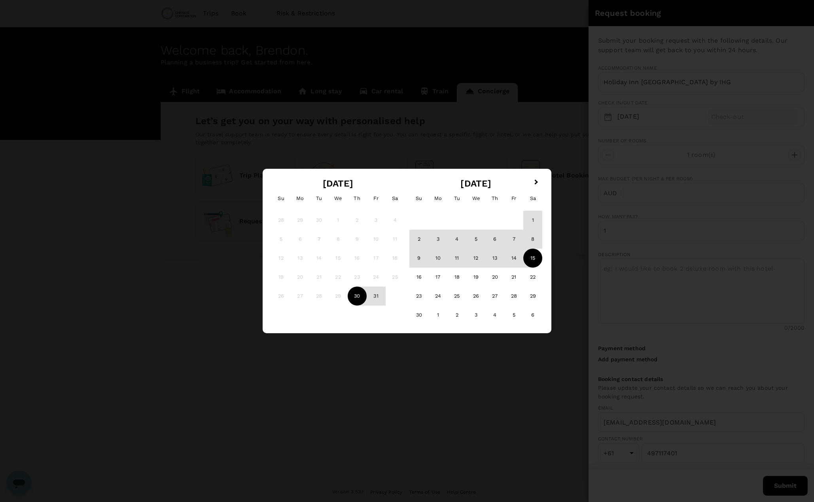
click at [530, 260] on div "15" at bounding box center [532, 258] width 19 height 19
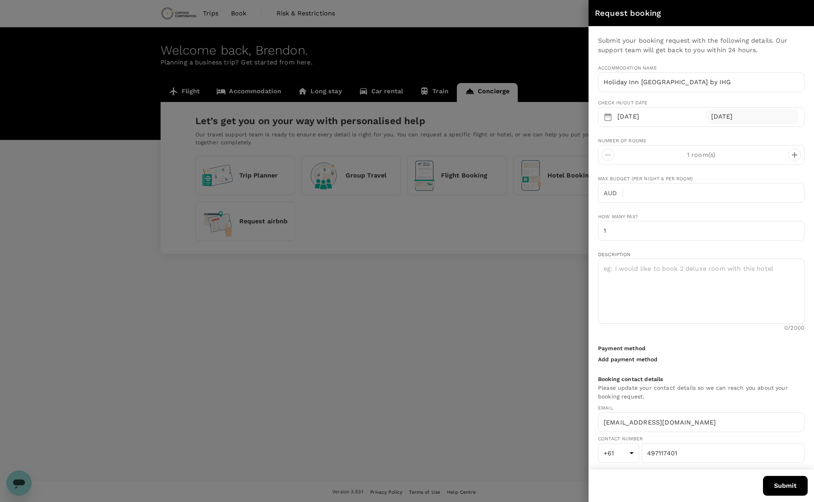
click at [756, 122] on div "[DATE]" at bounding box center [753, 116] width 90 height 15
click at [642, 195] on input "text" at bounding box center [716, 193] width 175 height 20
type input "200"
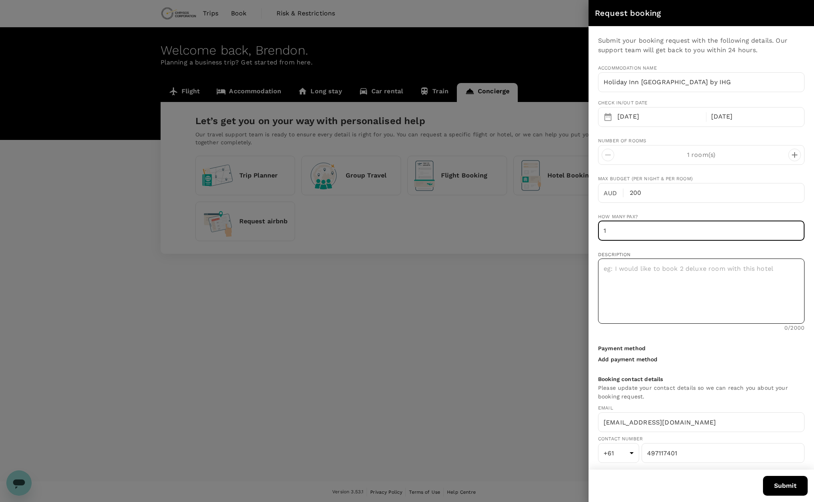
click at [643, 264] on textarea at bounding box center [701, 291] width 206 height 65
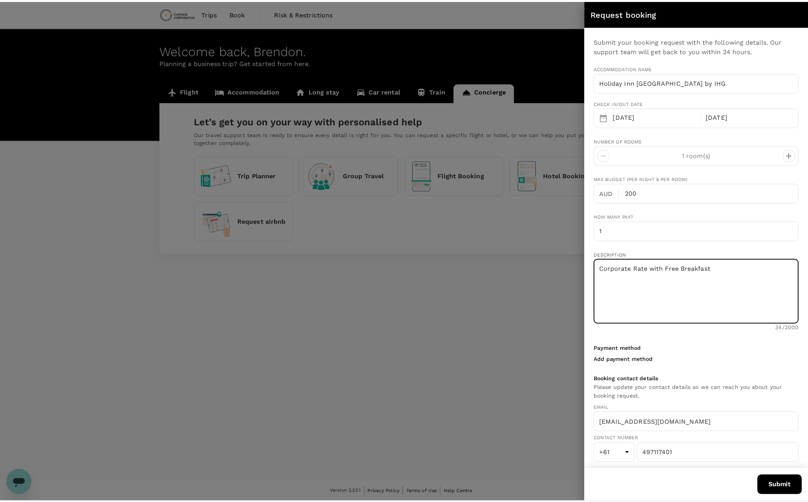
scroll to position [3, 0]
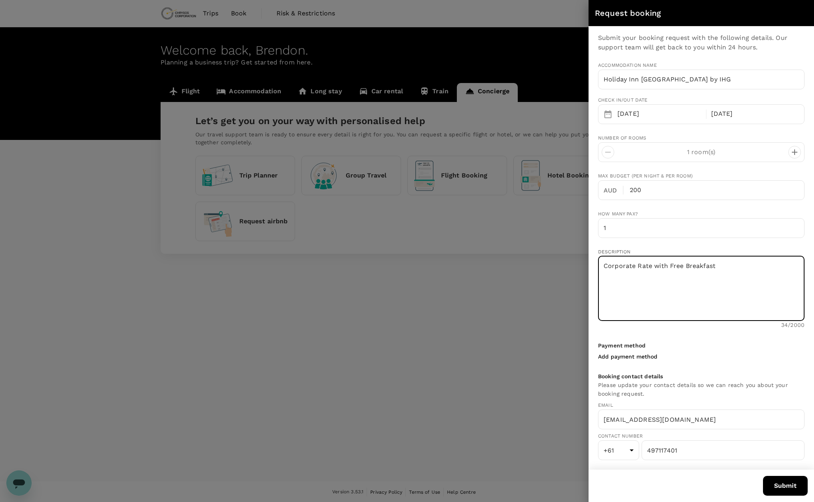
type textarea "Corporate Rate with Free Breakfast"
click at [688, 372] on div "Submit your booking request with the following details. Our support team will g…" at bounding box center [700, 247] width 225 height 443
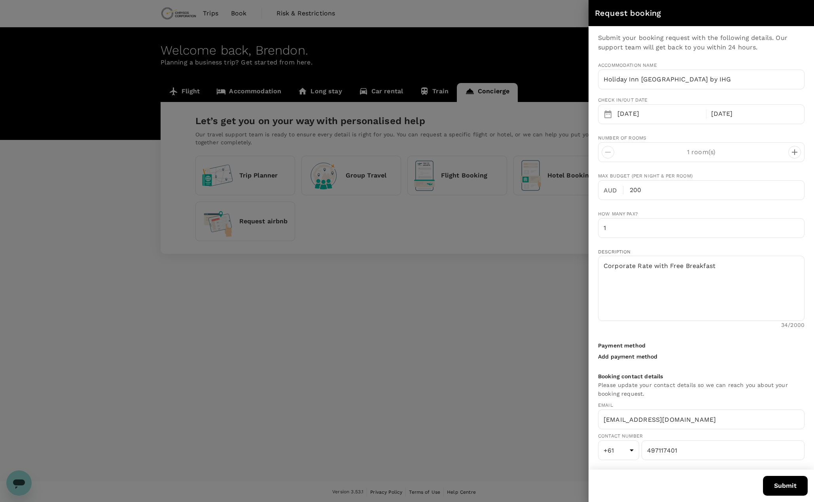
click at [790, 480] on button "Submit" at bounding box center [785, 486] width 45 height 20
